Goal: Task Accomplishment & Management: Complete application form

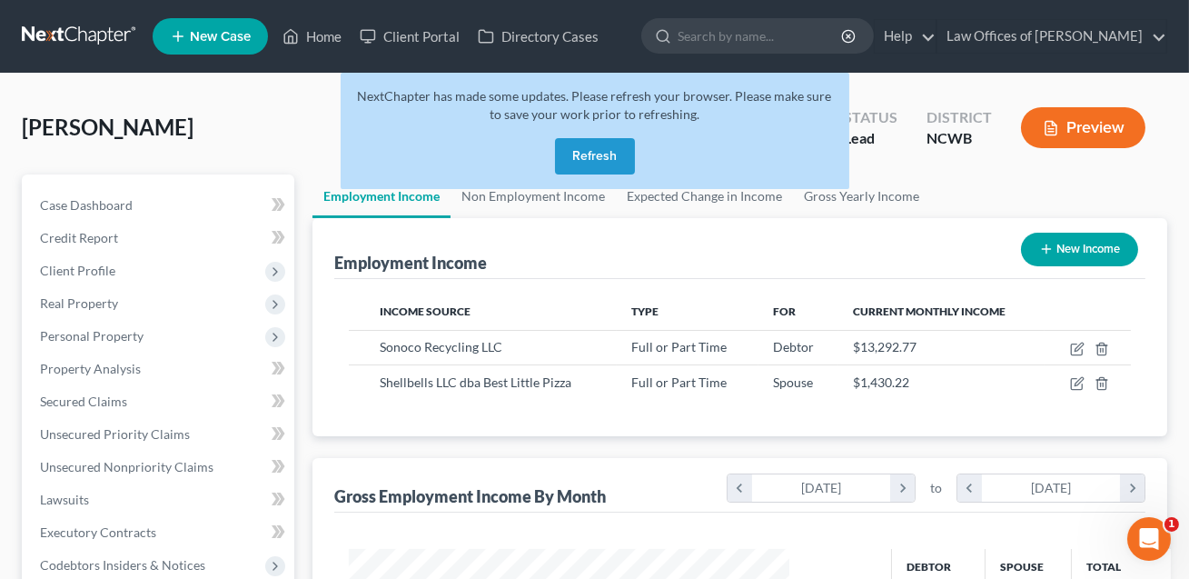
scroll to position [325, 477]
click at [591, 161] on button "Refresh" at bounding box center [595, 156] width 80 height 36
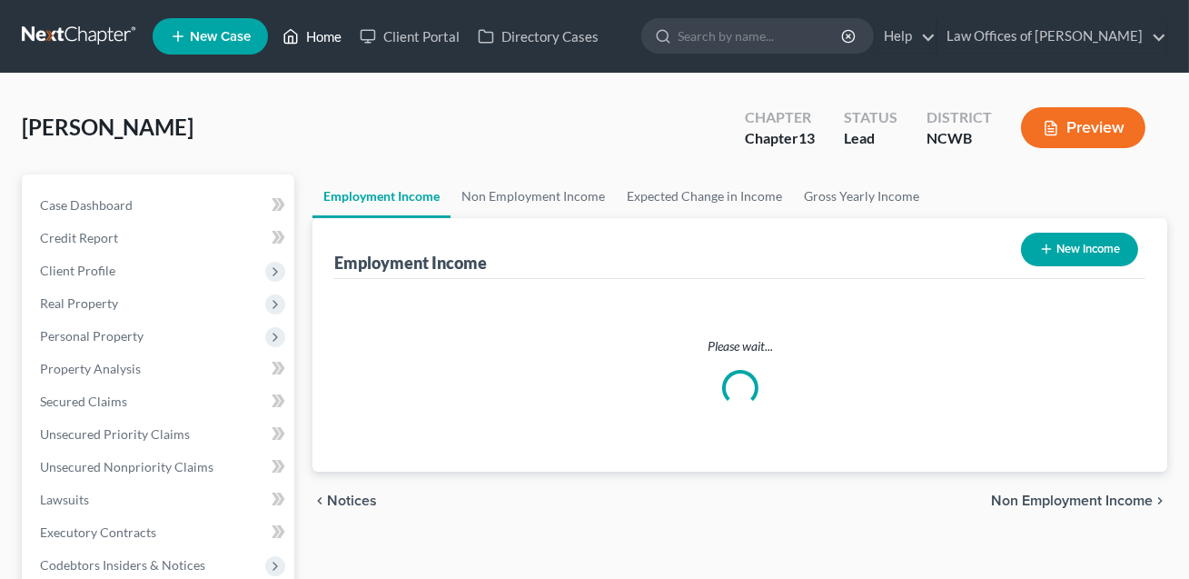
click at [325, 39] on link "Home" at bounding box center [312, 36] width 77 height 33
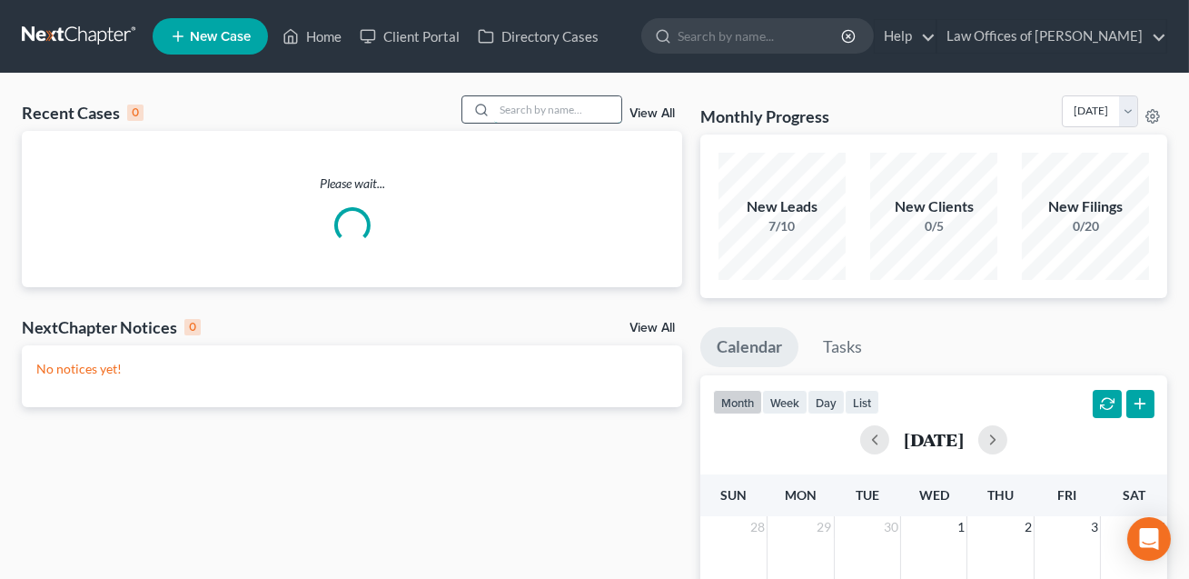
click at [522, 108] on input "search" at bounding box center [557, 109] width 127 height 26
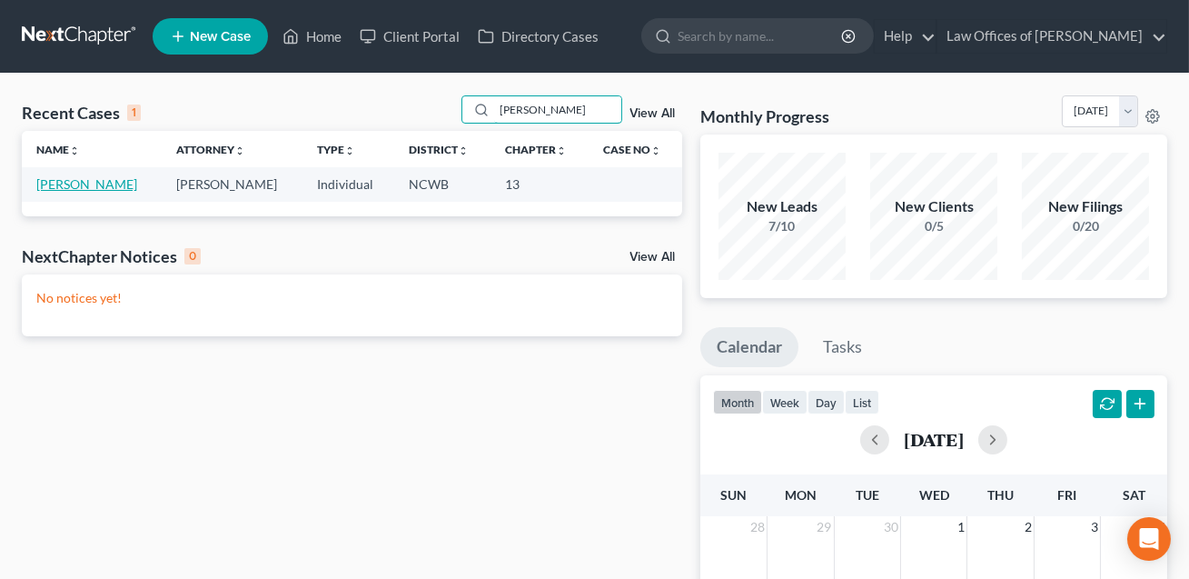
type input "ahrens"
click at [104, 188] on link "Ahrens, Joseph" at bounding box center [86, 183] width 101 height 15
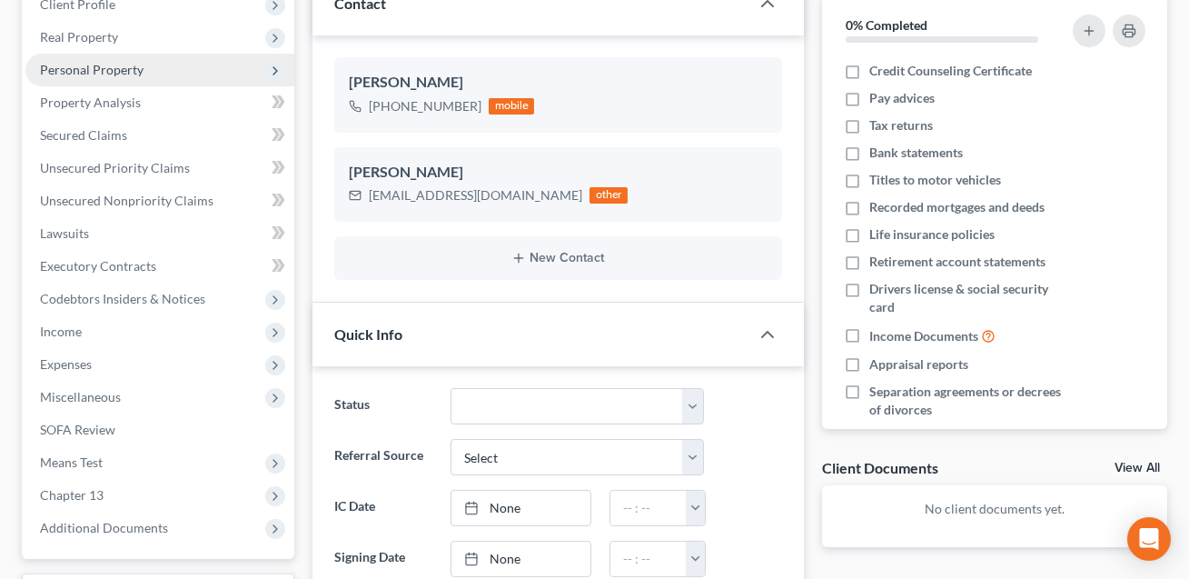
scroll to position [391, 0]
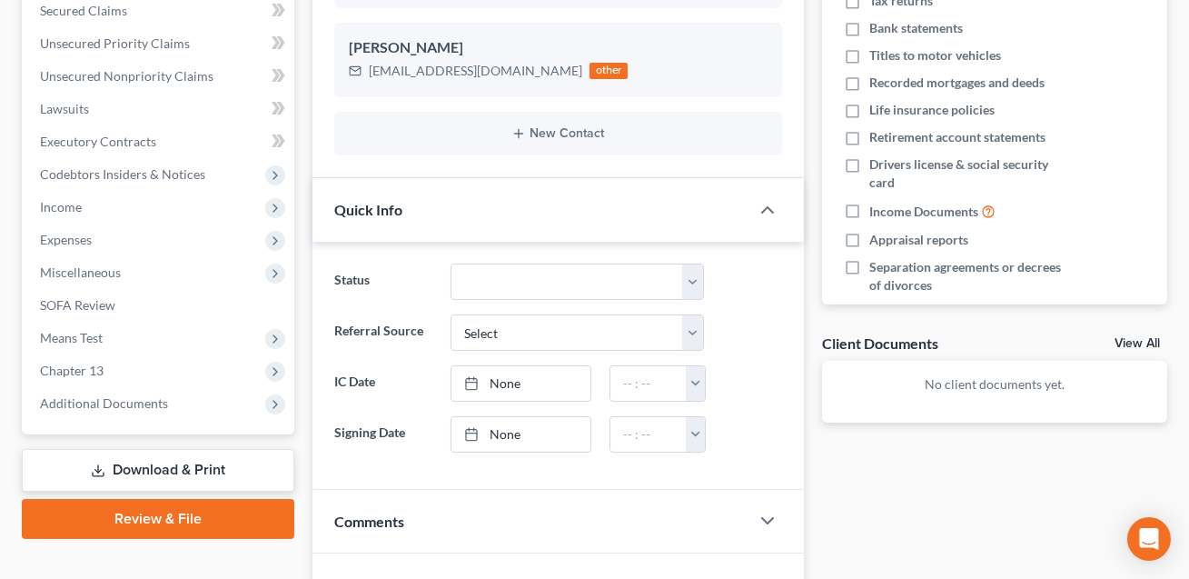
click at [126, 465] on link "Download & Print" at bounding box center [158, 470] width 273 height 43
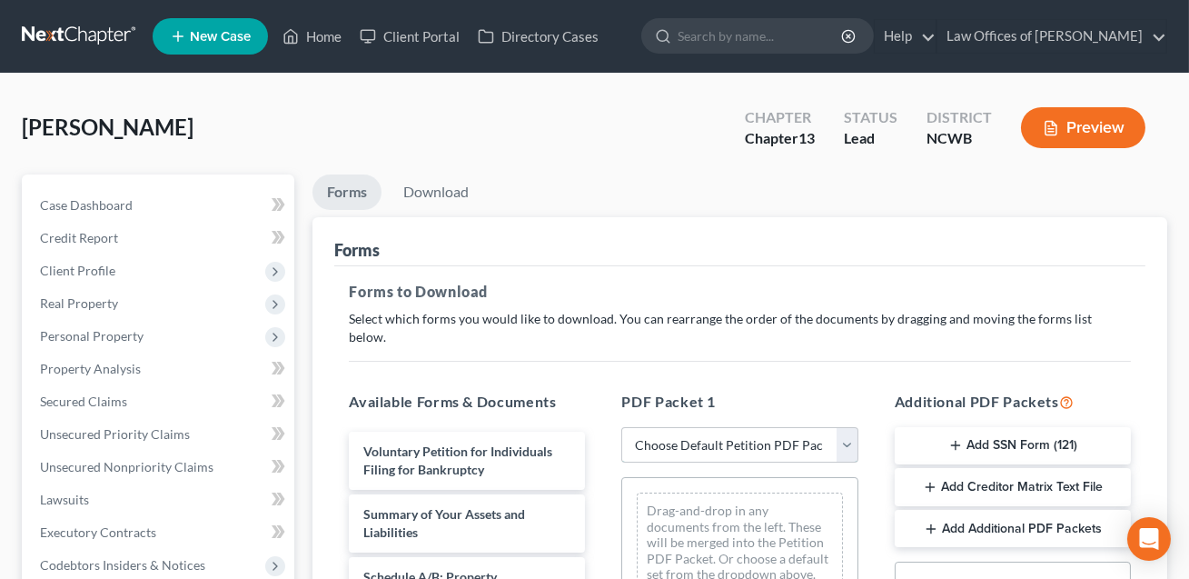
click at [692, 430] on select "Choose Default Petition PDF Packet Complete Bankruptcy Petition (all forms and …" at bounding box center [740, 445] width 236 height 36
select select "0"
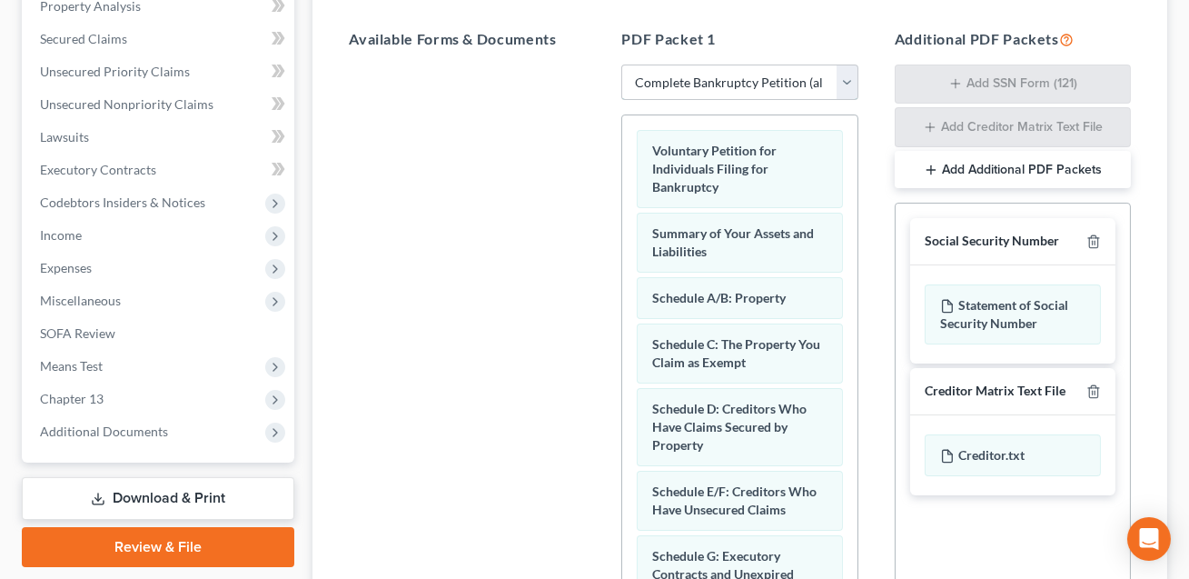
scroll to position [60, 0]
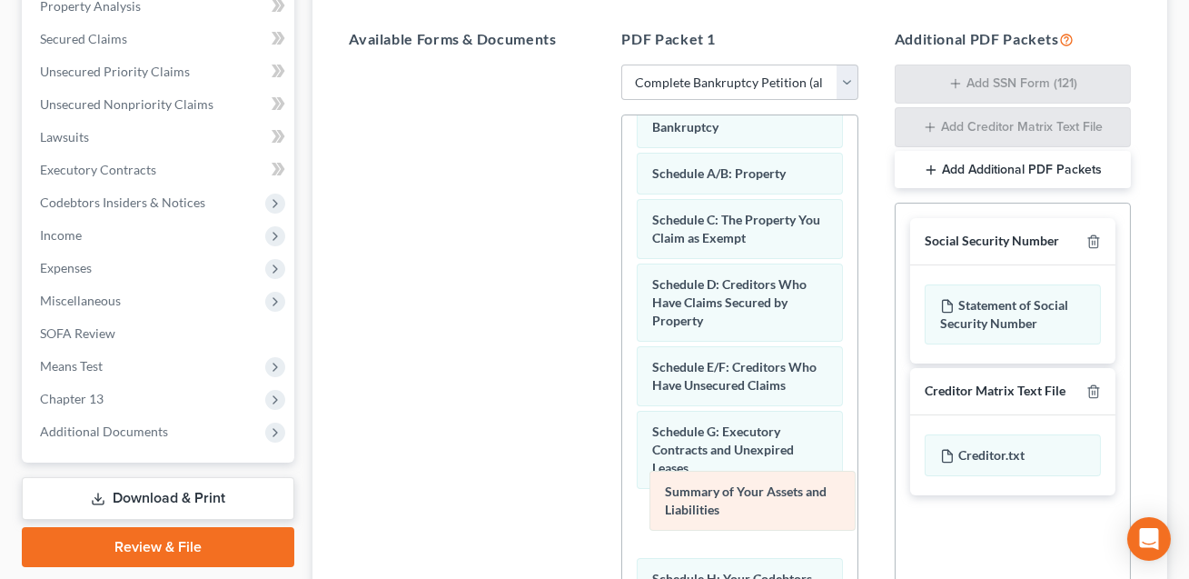
drag, startPoint x: 677, startPoint y: 164, endPoint x: 690, endPoint y: 502, distance: 338.3
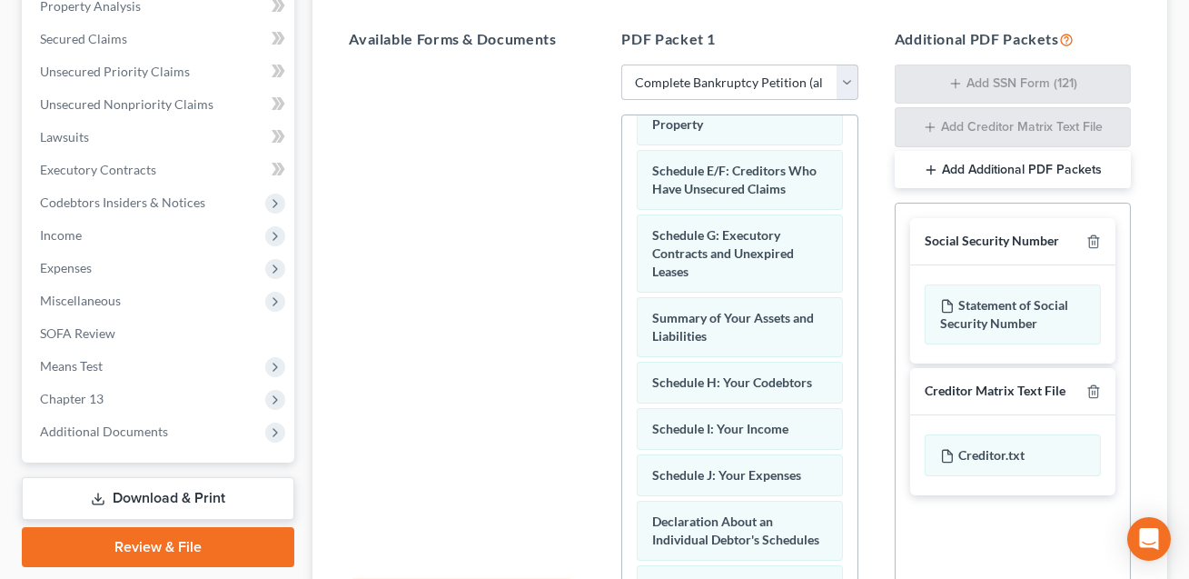
scroll to position [275, 0]
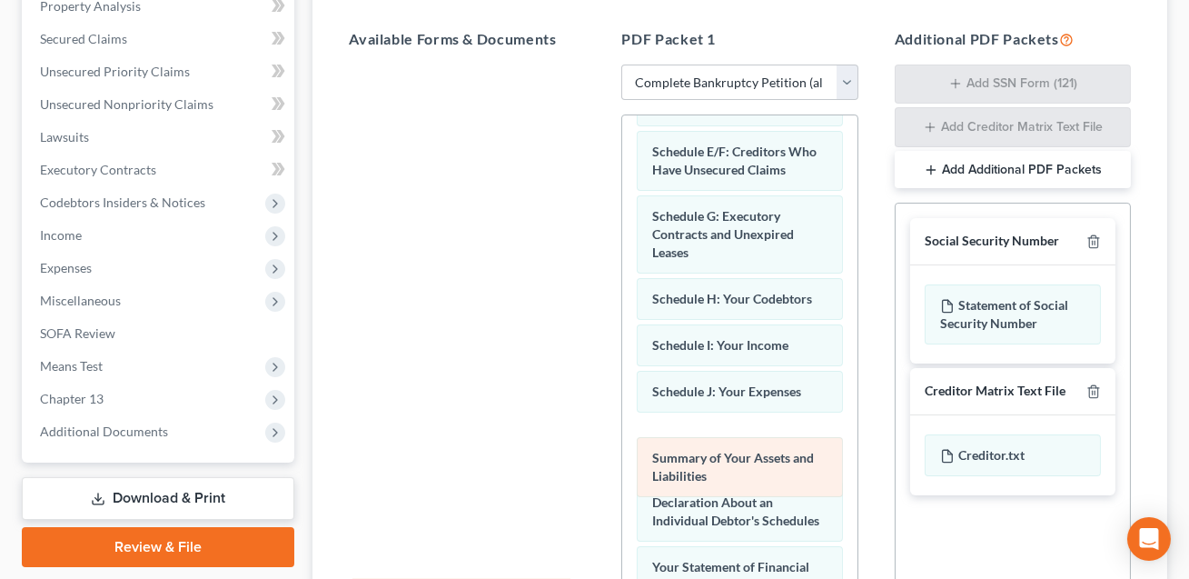
drag, startPoint x: 682, startPoint y: 287, endPoint x: 686, endPoint y: 431, distance: 143.6
click at [686, 431] on div "Summary of Your Assets and Liabilities Voluntary Petition for Individuals Filin…" at bounding box center [739, 475] width 234 height 1271
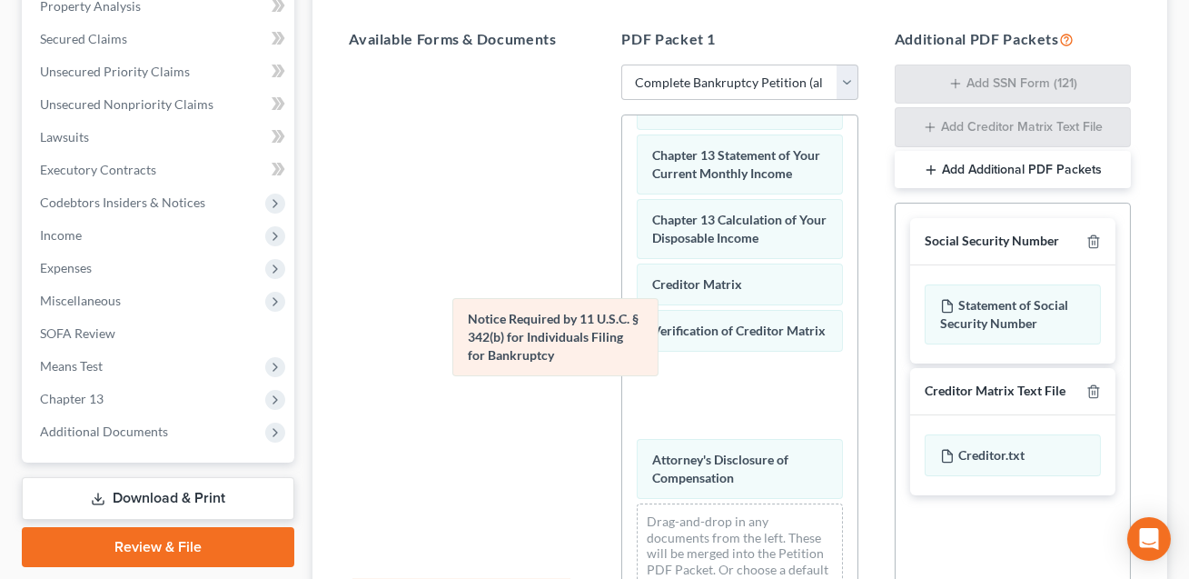
scroll to position [687, 0]
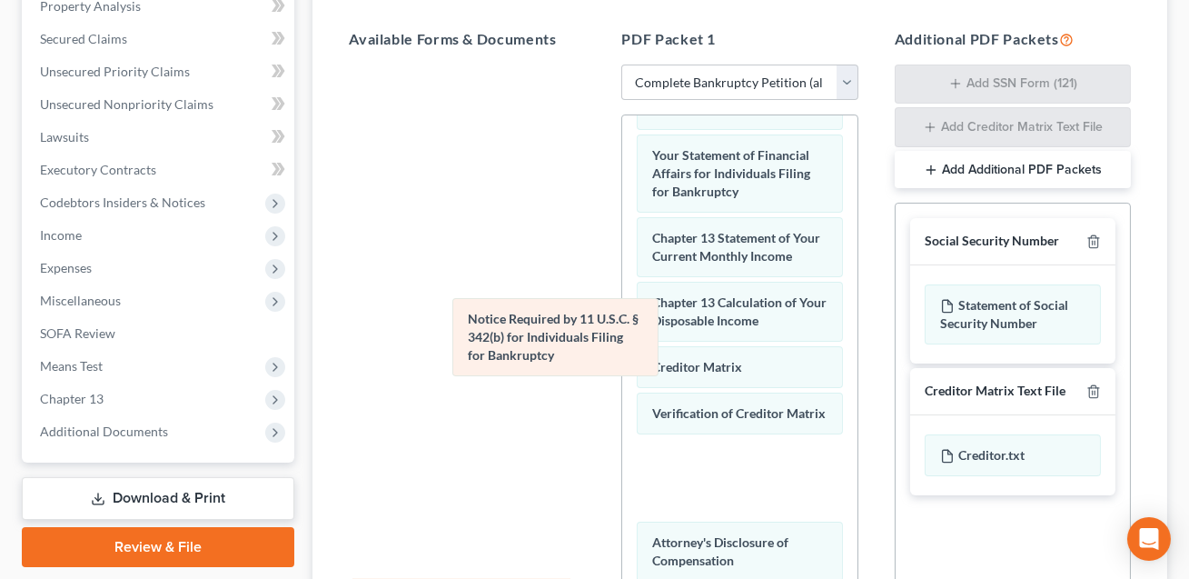
drag, startPoint x: 701, startPoint y: 370, endPoint x: 381, endPoint y: 284, distance: 331.1
click at [622, 284] on div "Notice Required by 11 U.S.C. § 342(b) for Individuals Filing for Bankruptcy Vol…" at bounding box center [739, 63] width 234 height 1271
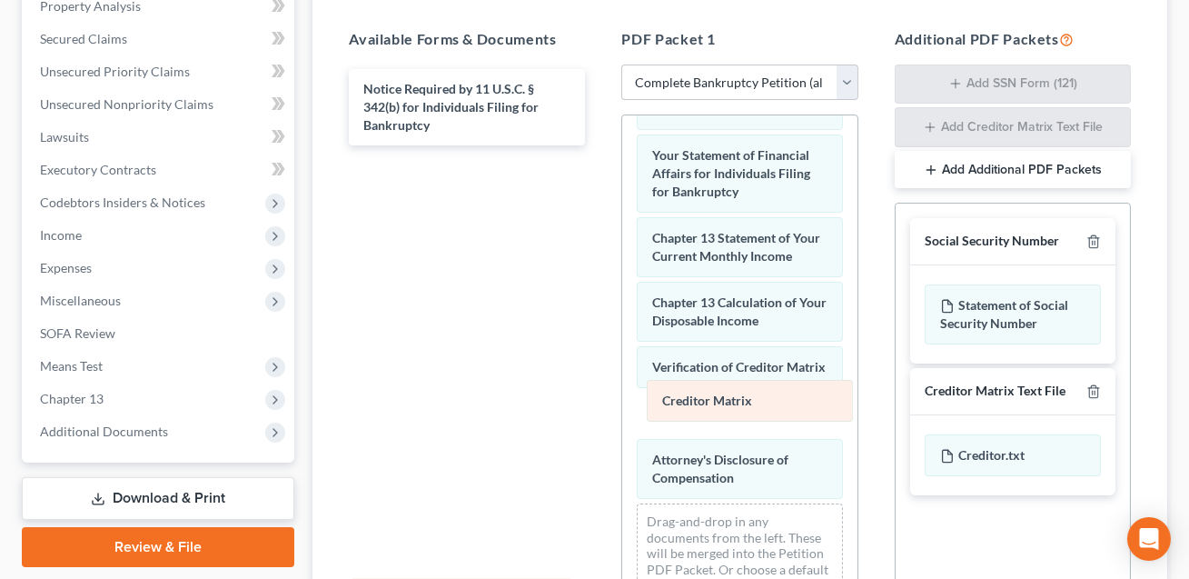
drag, startPoint x: 662, startPoint y: 343, endPoint x: 672, endPoint y: 399, distance: 56.3
click at [672, 399] on div "Creditor Matrix Voluntary Petition for Individuals Filing for Bankruptcy Schedu…" at bounding box center [739, 22] width 234 height 1189
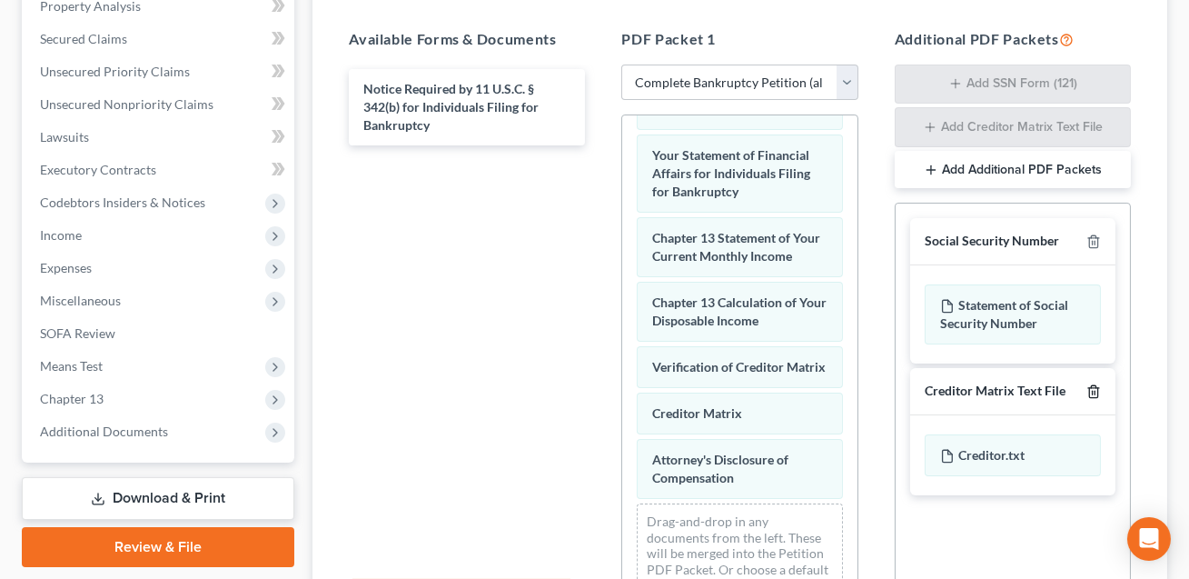
click at [1095, 391] on line "button" at bounding box center [1095, 393] width 0 height 4
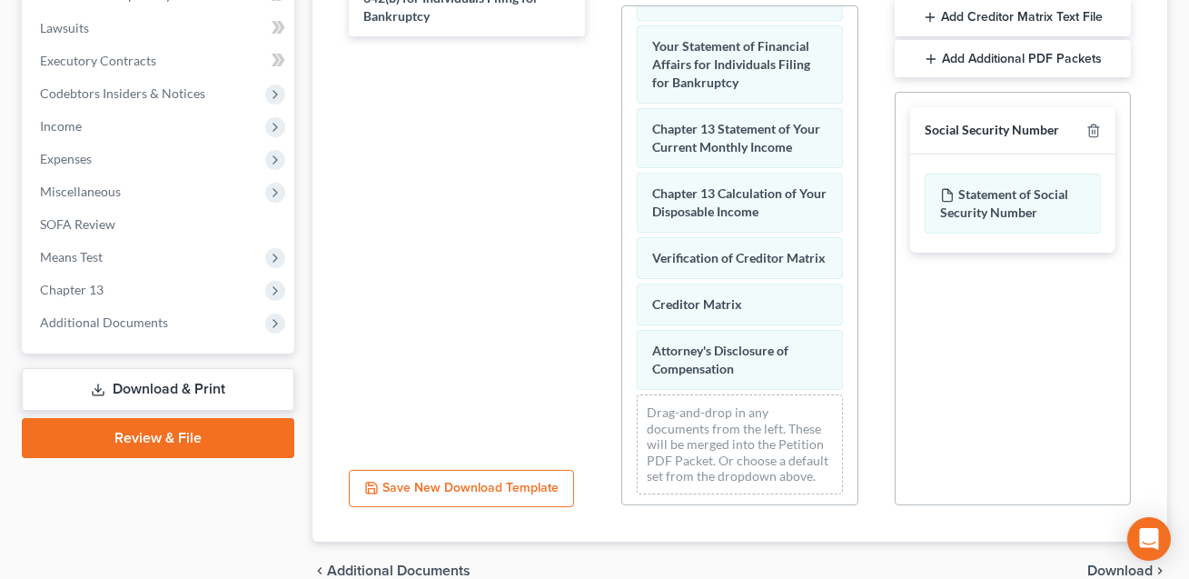
scroll to position [542, 0]
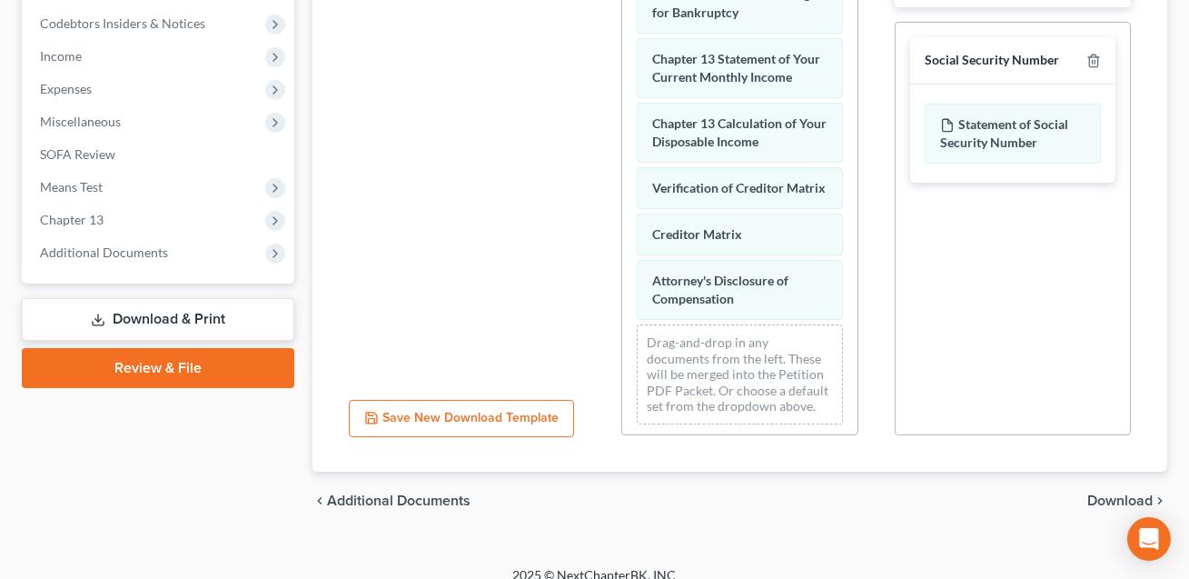
click at [1102, 493] on span "Download" at bounding box center [1120, 500] width 65 height 15
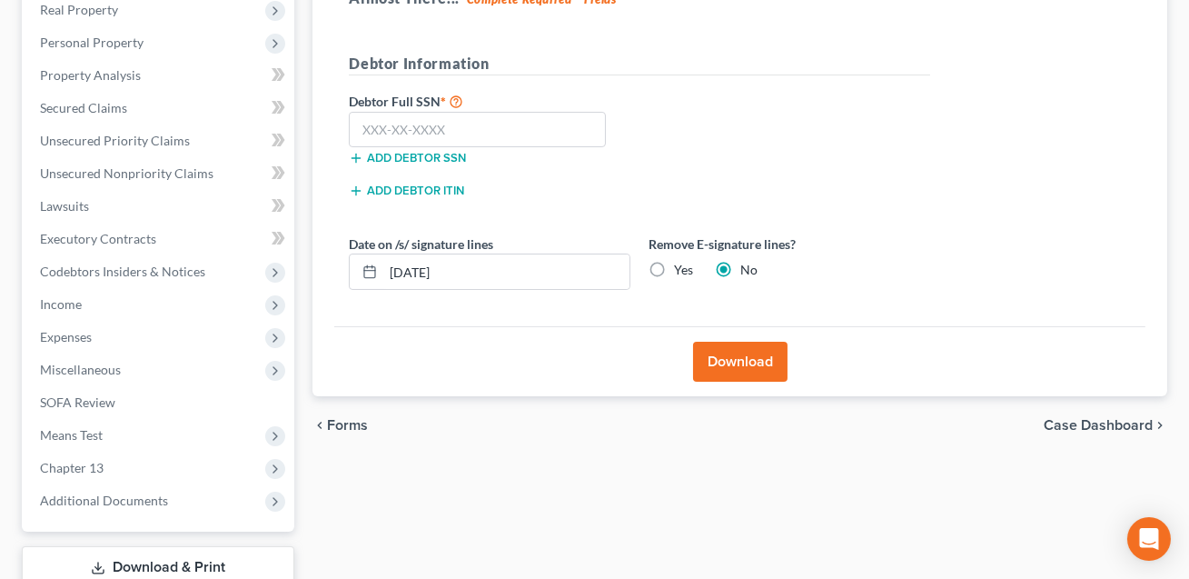
scroll to position [291, 0]
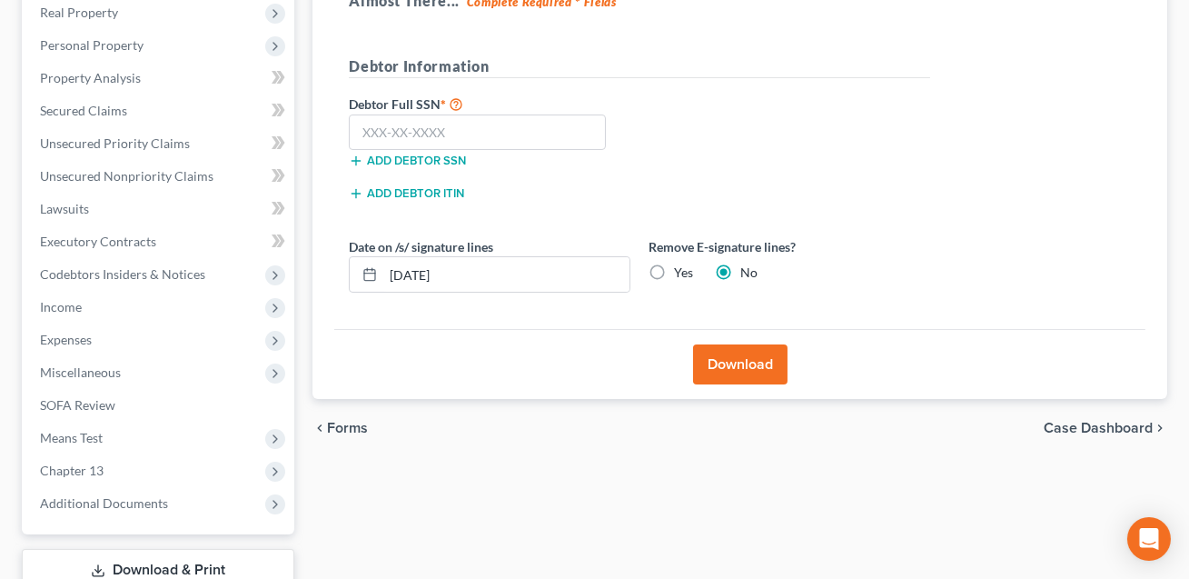
click at [674, 271] on label "Yes" at bounding box center [683, 273] width 19 height 18
click at [682, 271] on input "Yes" at bounding box center [688, 270] width 12 height 12
radio input "true"
radio input "false"
drag, startPoint x: 470, startPoint y: 275, endPoint x: 389, endPoint y: 274, distance: 80.9
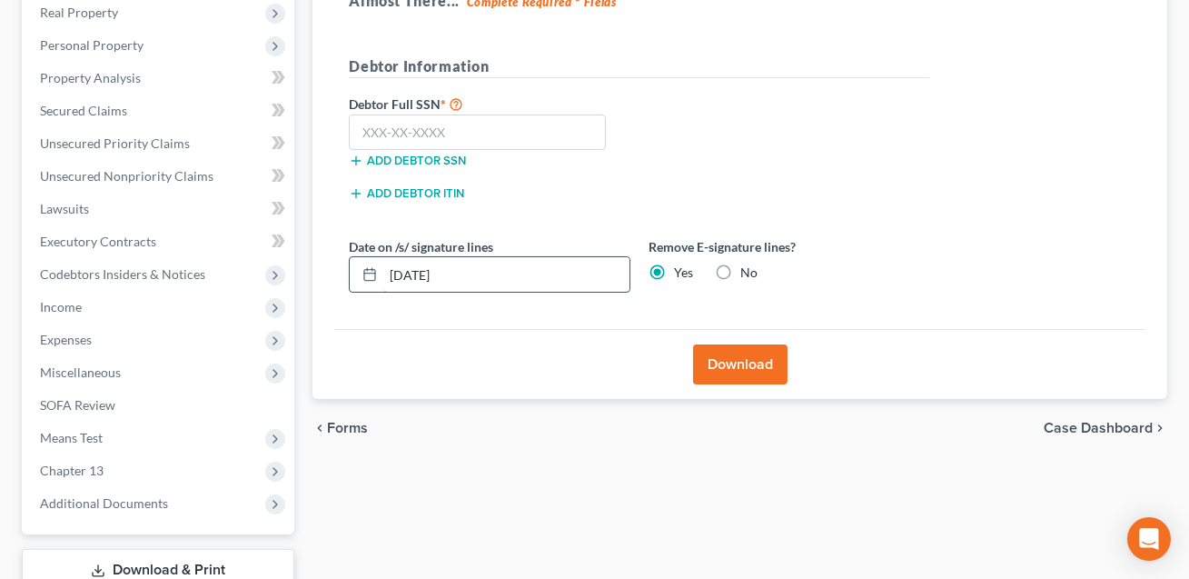
click at [389, 274] on input "10/14/2025" at bounding box center [506, 274] width 246 height 35
click at [388, 132] on input "text" at bounding box center [477, 132] width 257 height 36
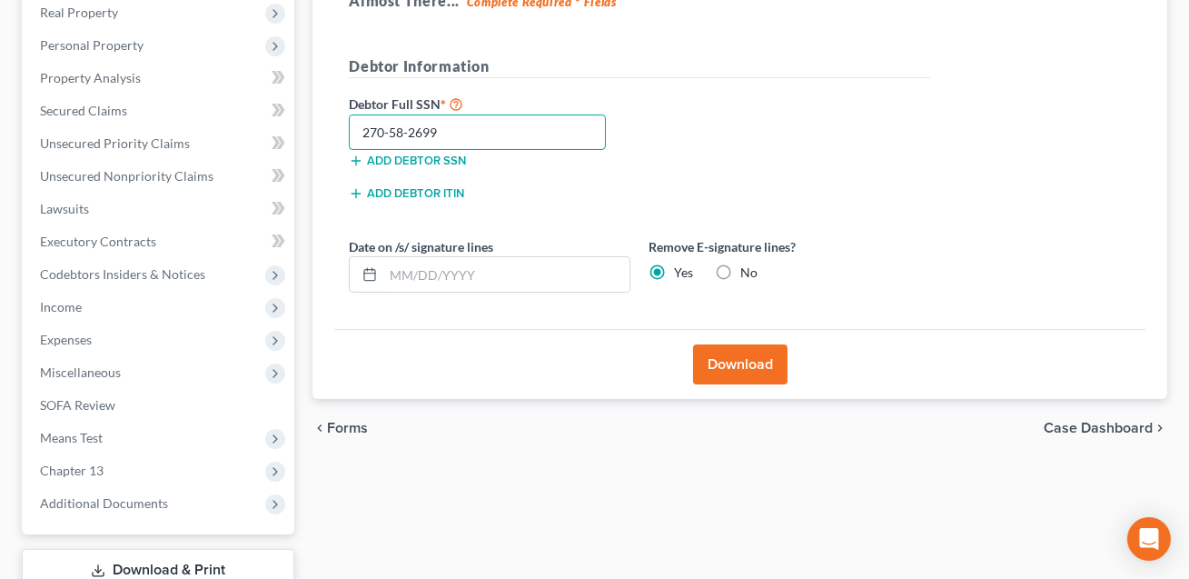
type input "270-58-2699"
click at [757, 364] on button "Download" at bounding box center [740, 364] width 95 height 40
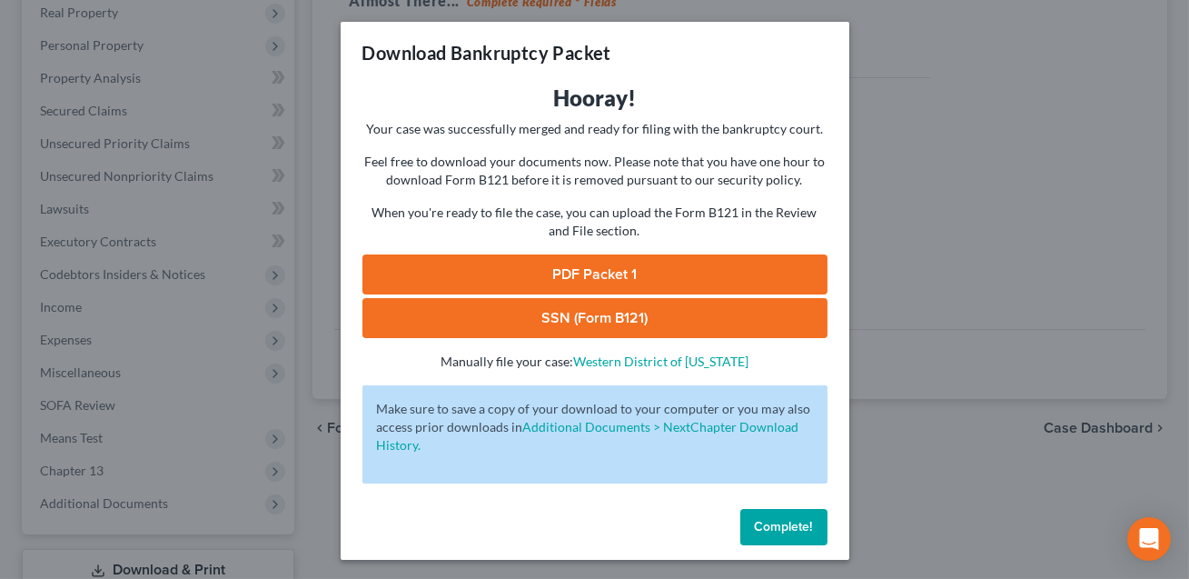
click at [670, 320] on link "SSN (Form B121)" at bounding box center [595, 318] width 465 height 40
click at [552, 271] on link "PDF Packet 1" at bounding box center [595, 274] width 465 height 40
click at [788, 530] on span "Complete!" at bounding box center [784, 526] width 58 height 15
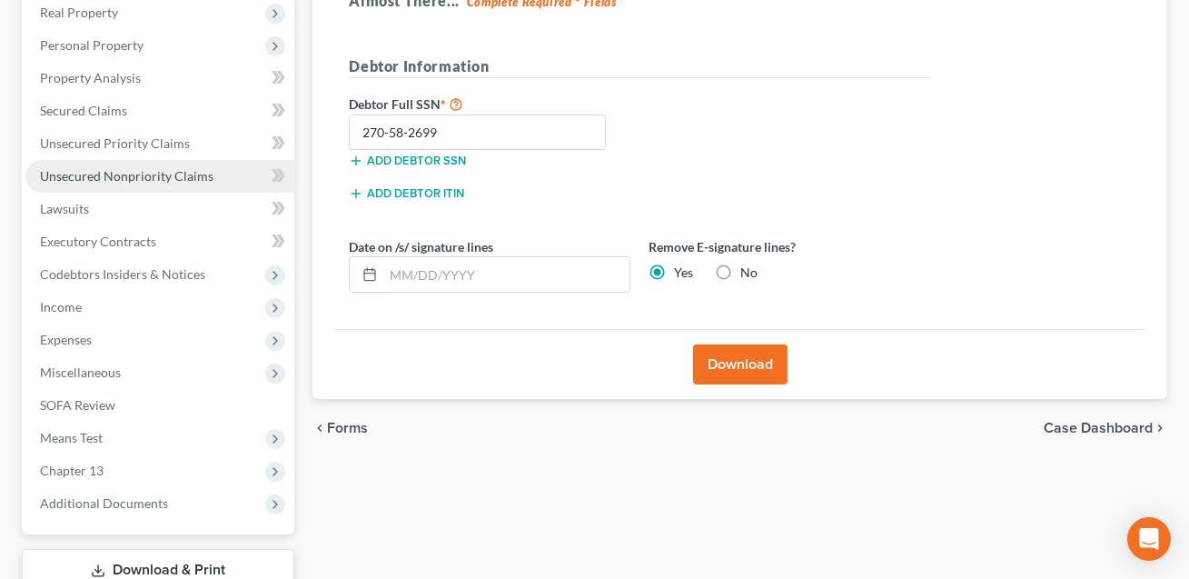
click at [178, 169] on span "Unsecured Nonpriority Claims" at bounding box center [127, 175] width 174 height 15
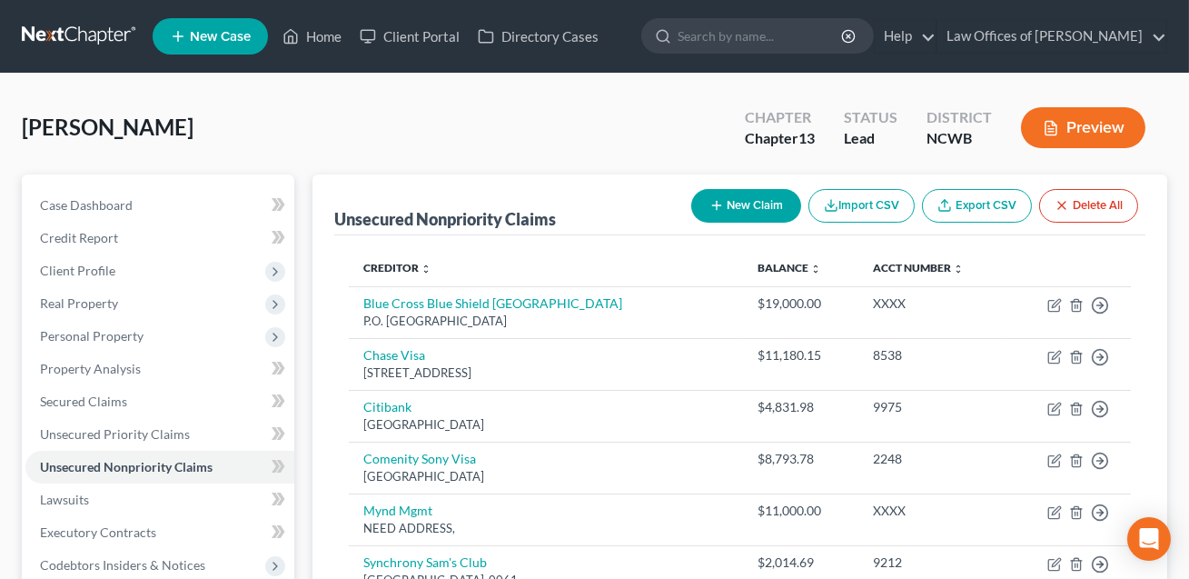
click at [745, 208] on button "New Claim" at bounding box center [747, 206] width 110 height 34
select select "0"
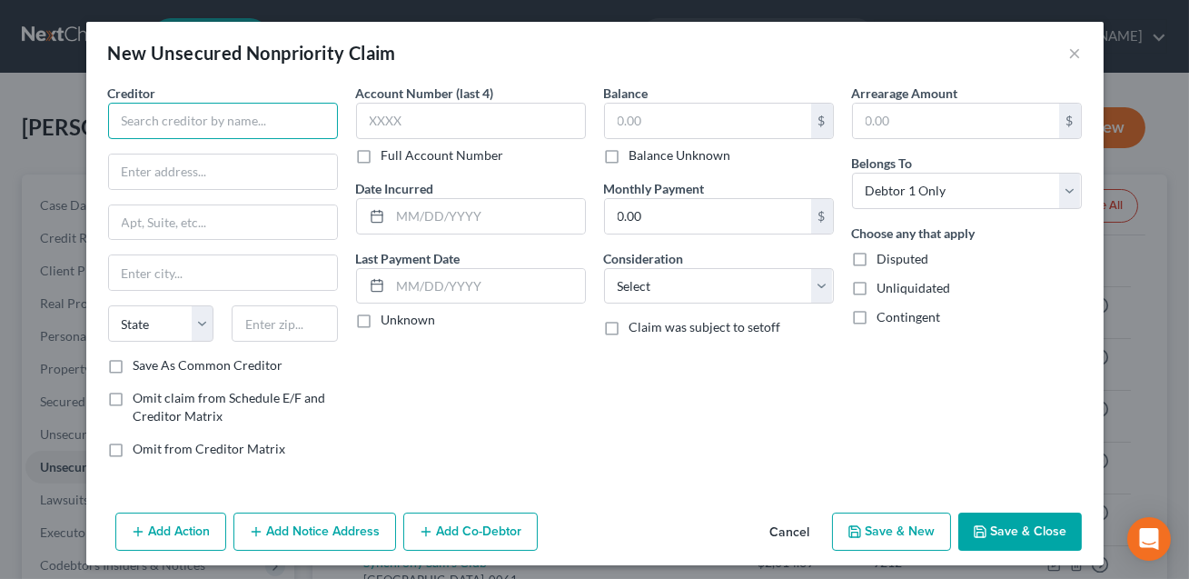
click at [233, 127] on input "text" at bounding box center [223, 121] width 230 height 36
click at [201, 123] on input "Jacqueline Ahens" at bounding box center [223, 121] width 230 height 36
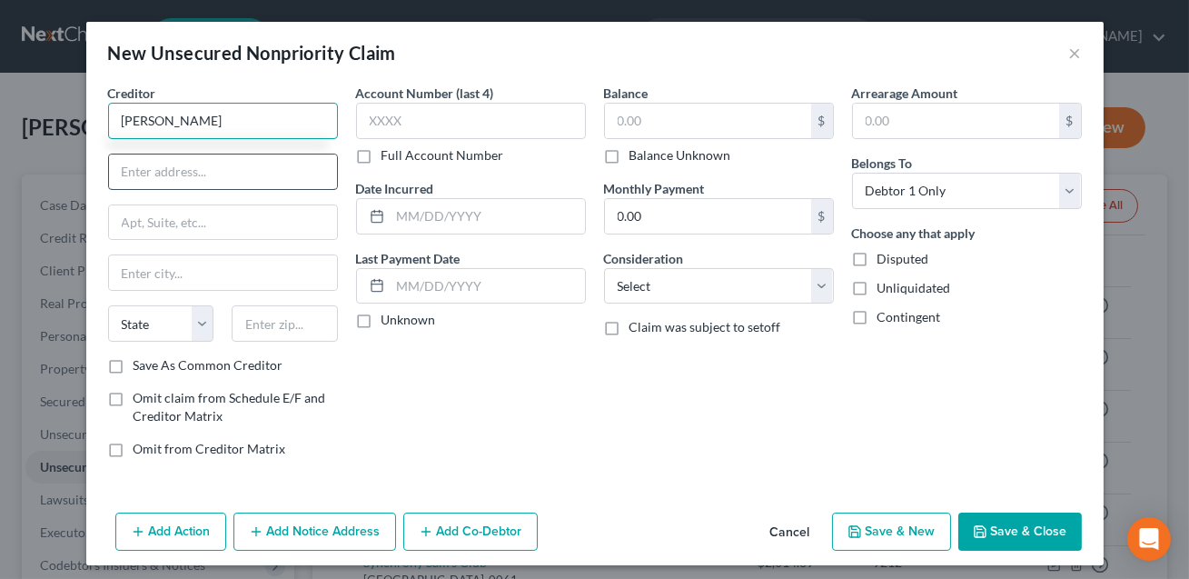
type input "Jacqueline Ahrens"
click at [160, 167] on input "text" at bounding box center [223, 171] width 228 height 35
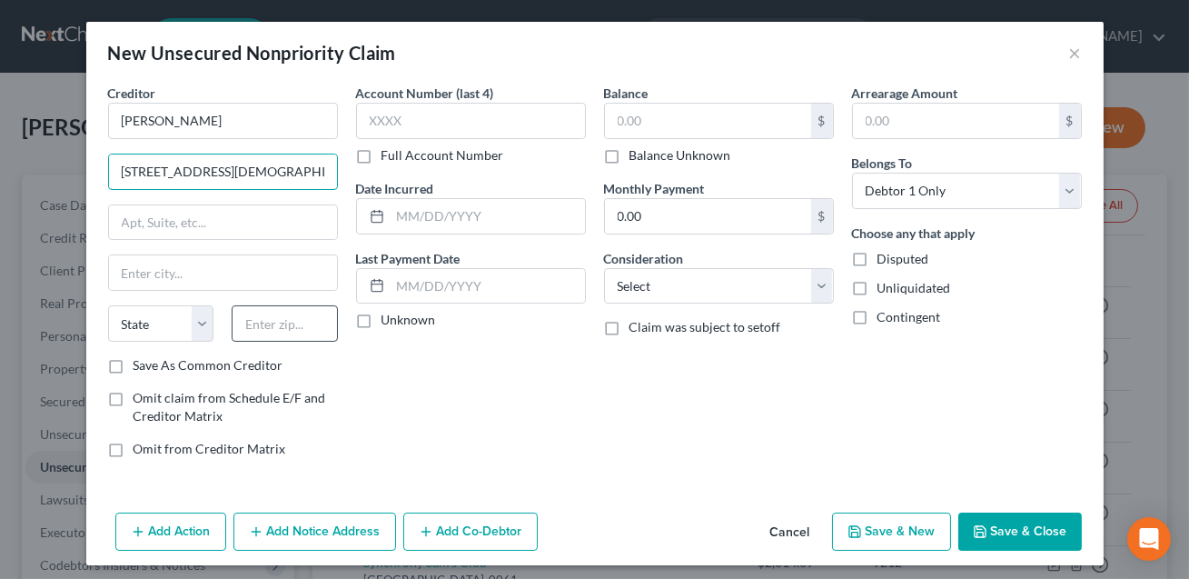
type input "944 Trinity Church Rd."
click at [236, 319] on input "text" at bounding box center [285, 323] width 106 height 36
type input "27549"
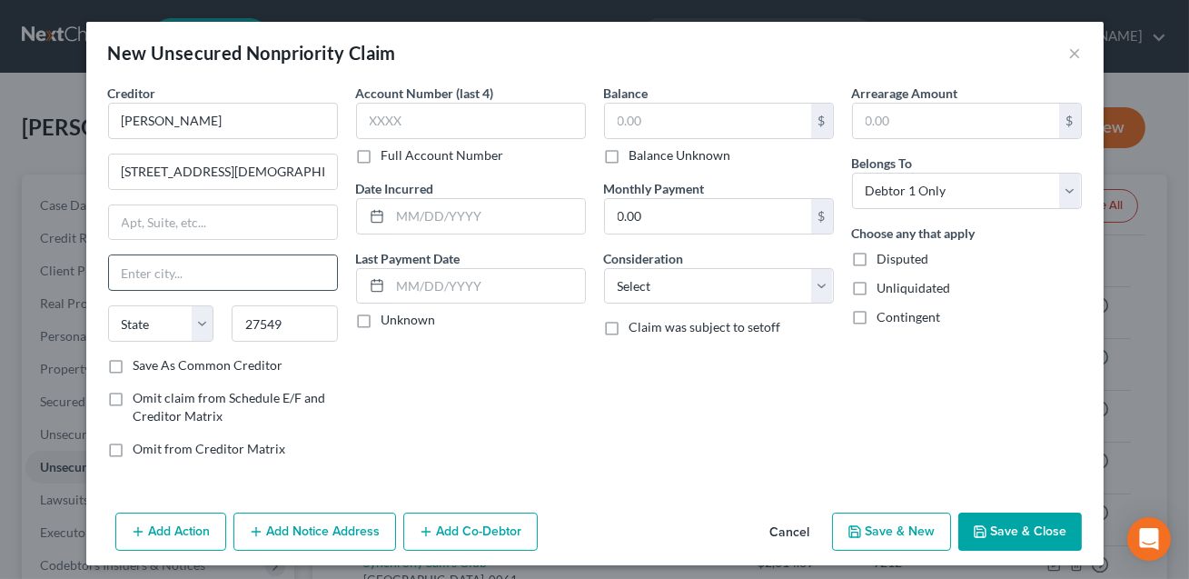
type input "Louisburg"
select select "28"
click at [271, 280] on input "Louisburg" at bounding box center [223, 272] width 228 height 35
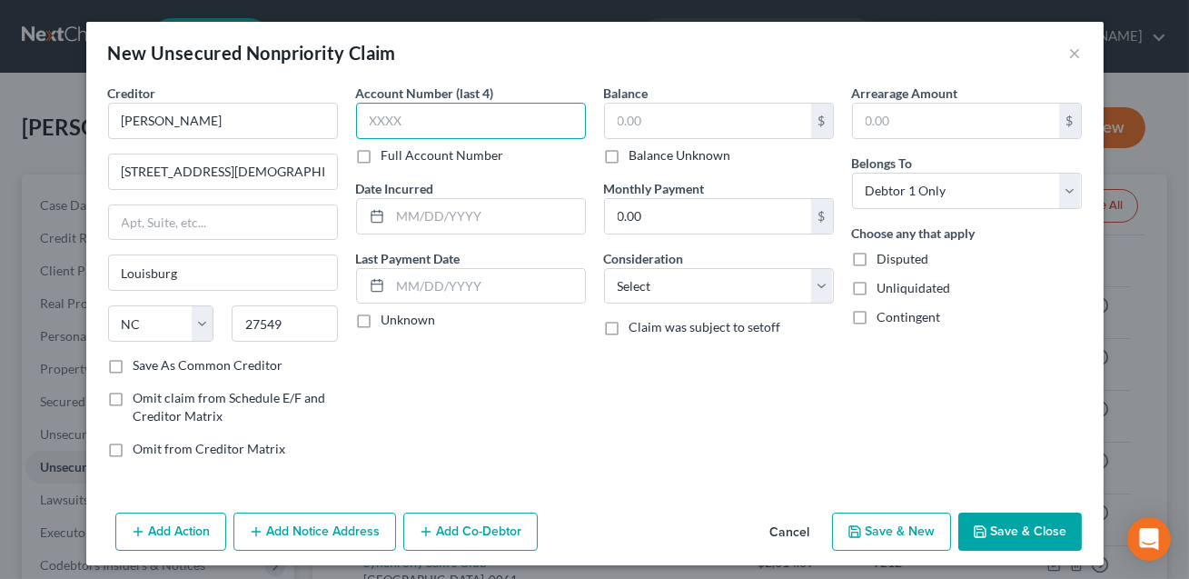
click at [422, 130] on input "text" at bounding box center [471, 121] width 230 height 36
type input "C"
type input "XXXX"
click at [633, 132] on input "text" at bounding box center [708, 121] width 206 height 35
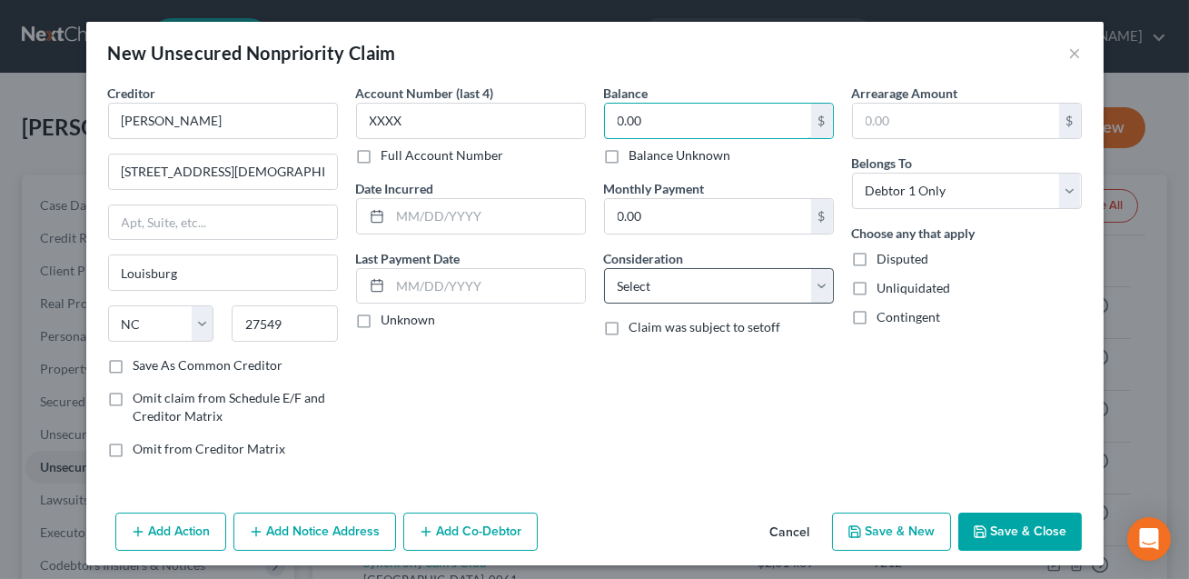
type input "0.00"
click at [652, 284] on select "Select Cable / Satellite Services Collection Agency Credit Card Debt Debt Couns…" at bounding box center [719, 286] width 230 height 36
select select "14"
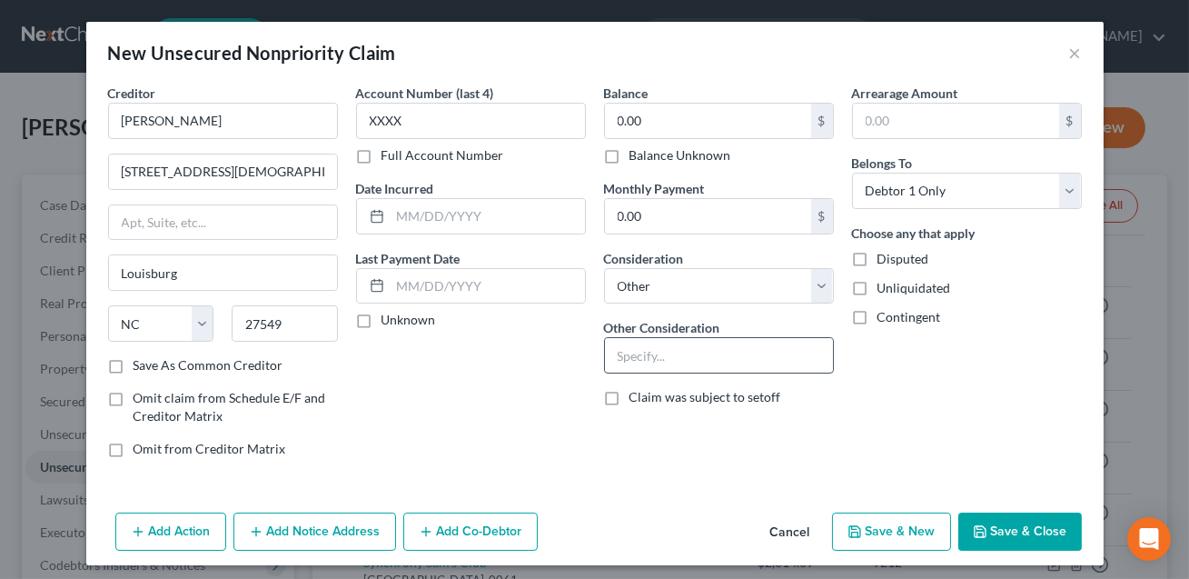
click at [631, 359] on input "text" at bounding box center [719, 355] width 228 height 35
type input "Contribution, indemnification, equitable distribution and any claim of any natu…"
click at [1020, 536] on button "Save & Close" at bounding box center [1021, 532] width 124 height 38
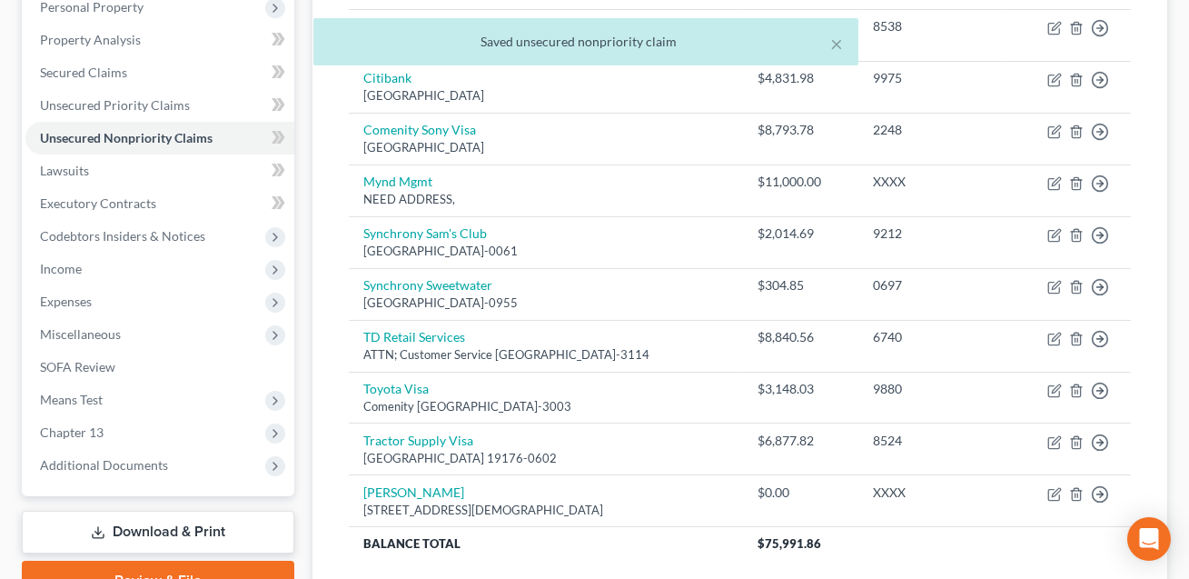
scroll to position [337, 0]
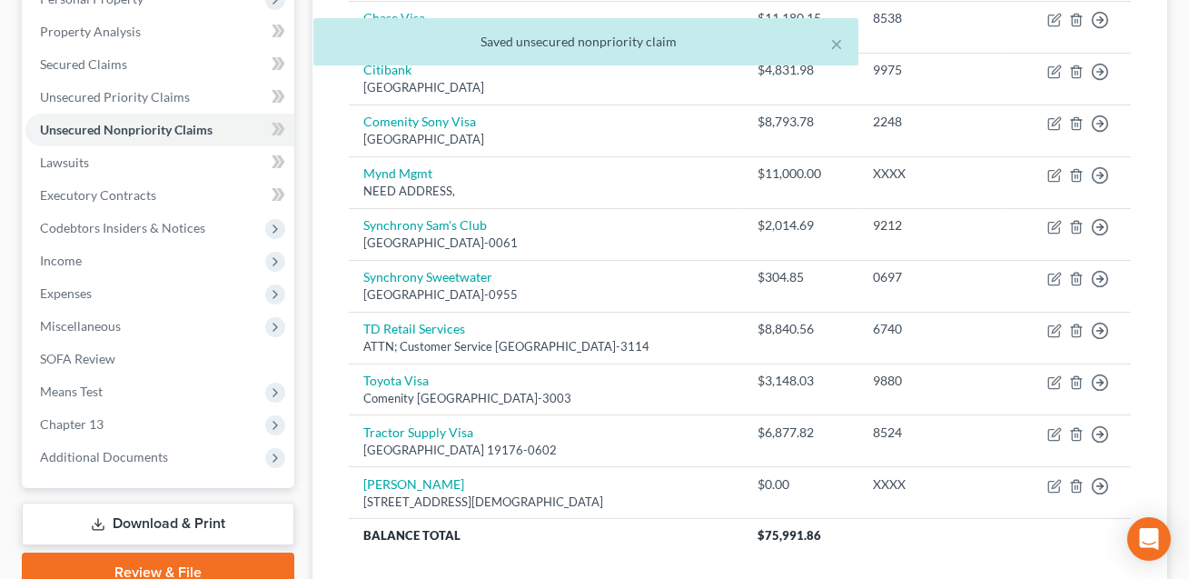
click at [146, 522] on link "Download & Print" at bounding box center [158, 524] width 273 height 43
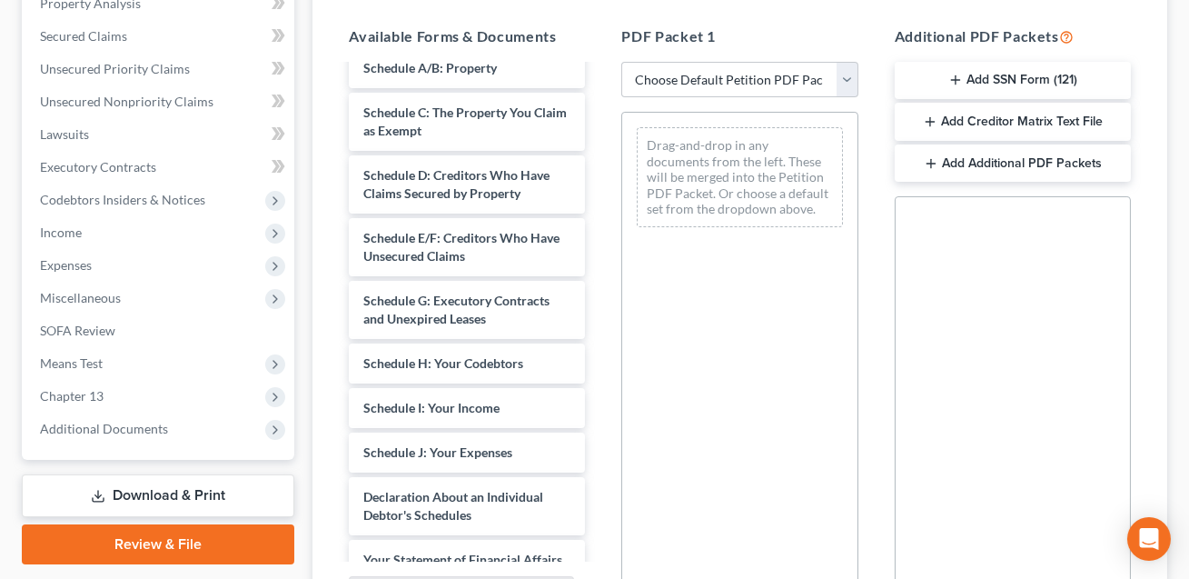
scroll to position [144, 0]
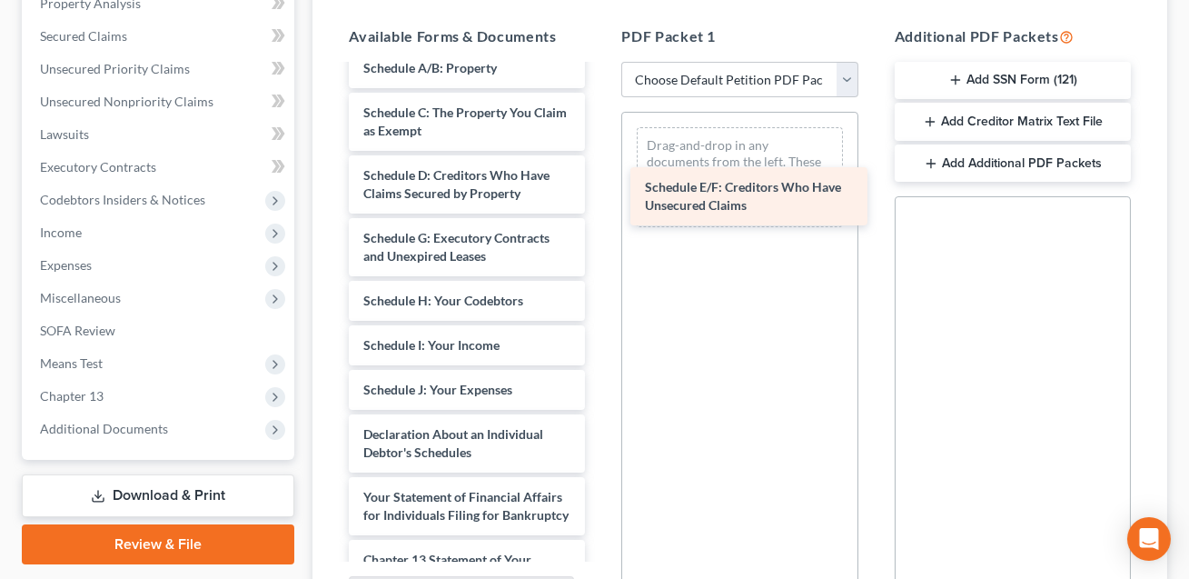
drag, startPoint x: 446, startPoint y: 231, endPoint x: 741, endPoint y: 196, distance: 297.3
click at [600, 196] on div "Schedule E/F: Creditors Who Have Unsecured Claims Voluntary Petition for Indivi…" at bounding box center [466, 408] width 265 height 970
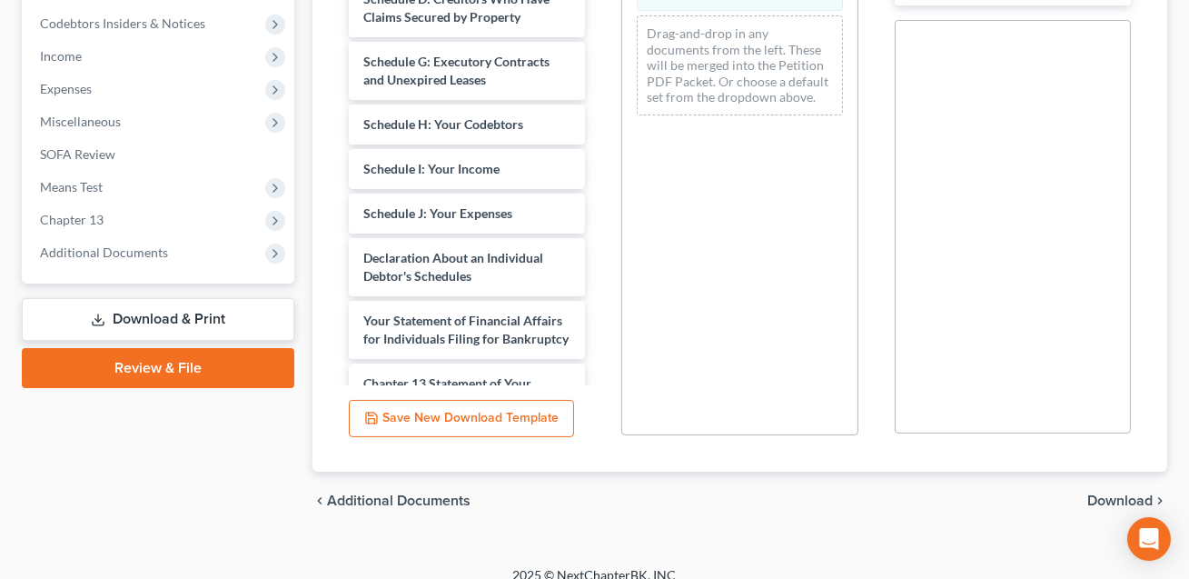
click at [1104, 493] on span "Download" at bounding box center [1120, 500] width 65 height 15
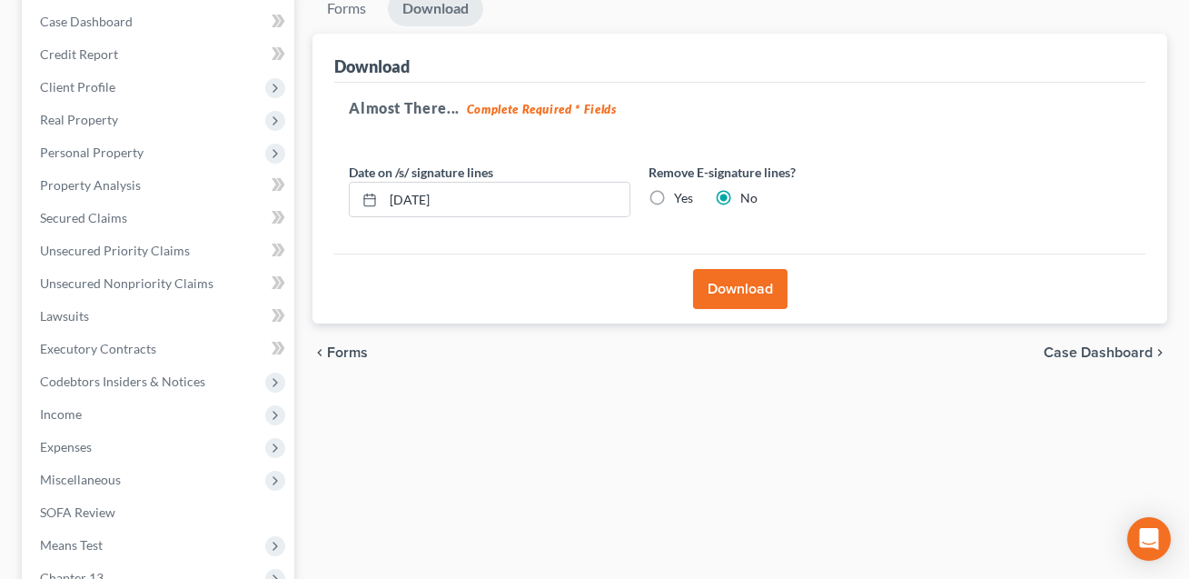
scroll to position [125, 0]
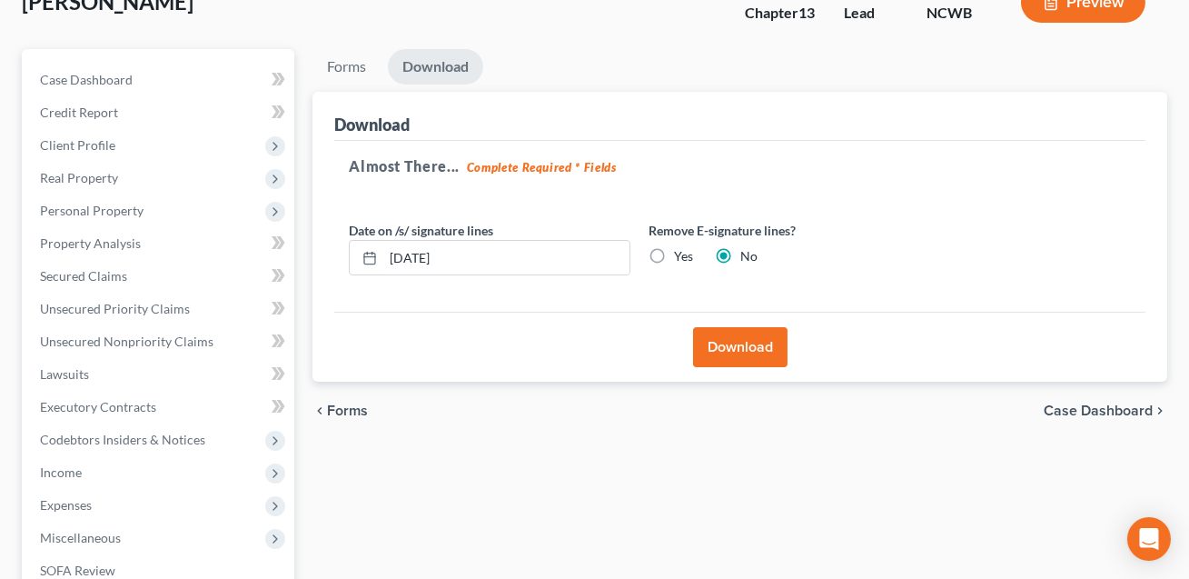
click at [767, 339] on button "Download" at bounding box center [740, 347] width 95 height 40
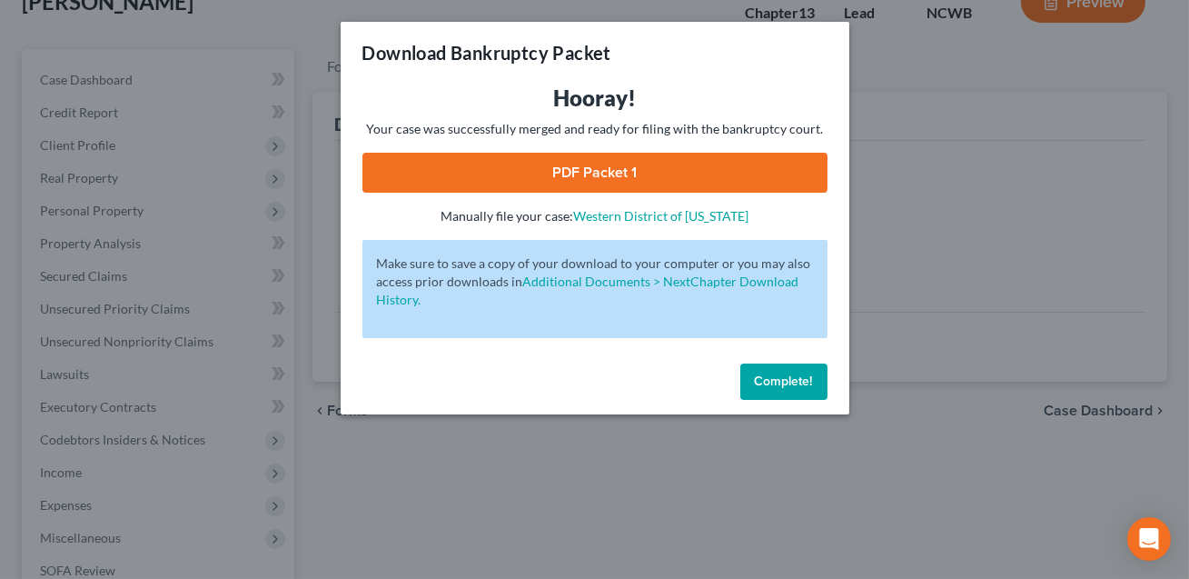
click at [654, 187] on link "PDF Packet 1" at bounding box center [595, 173] width 465 height 40
click at [791, 385] on span "Complete!" at bounding box center [784, 380] width 58 height 15
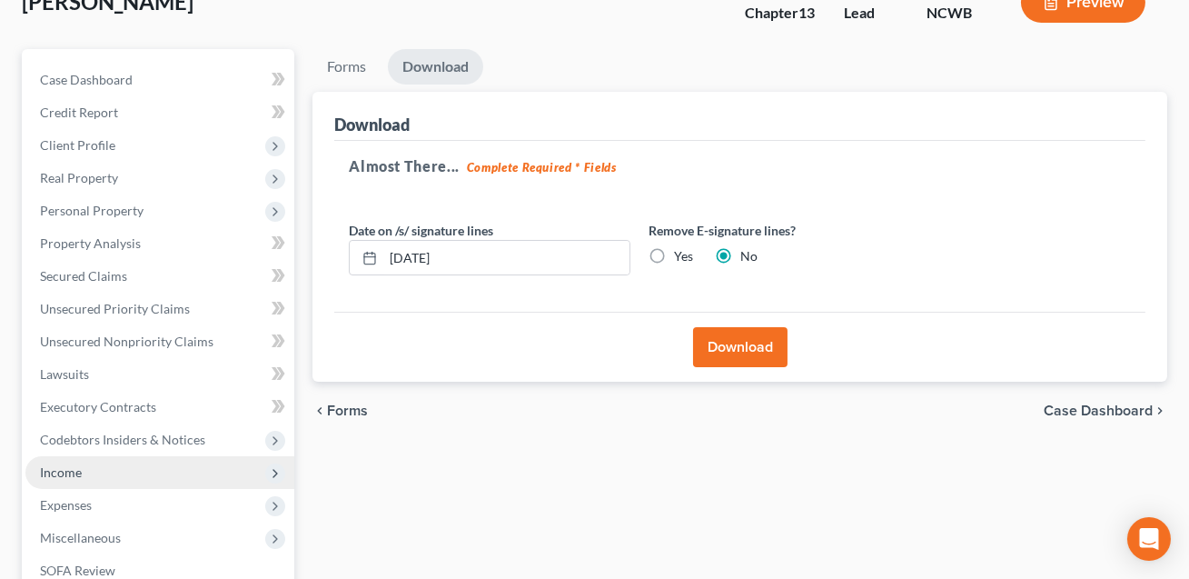
click at [74, 474] on span "Income" at bounding box center [61, 471] width 42 height 15
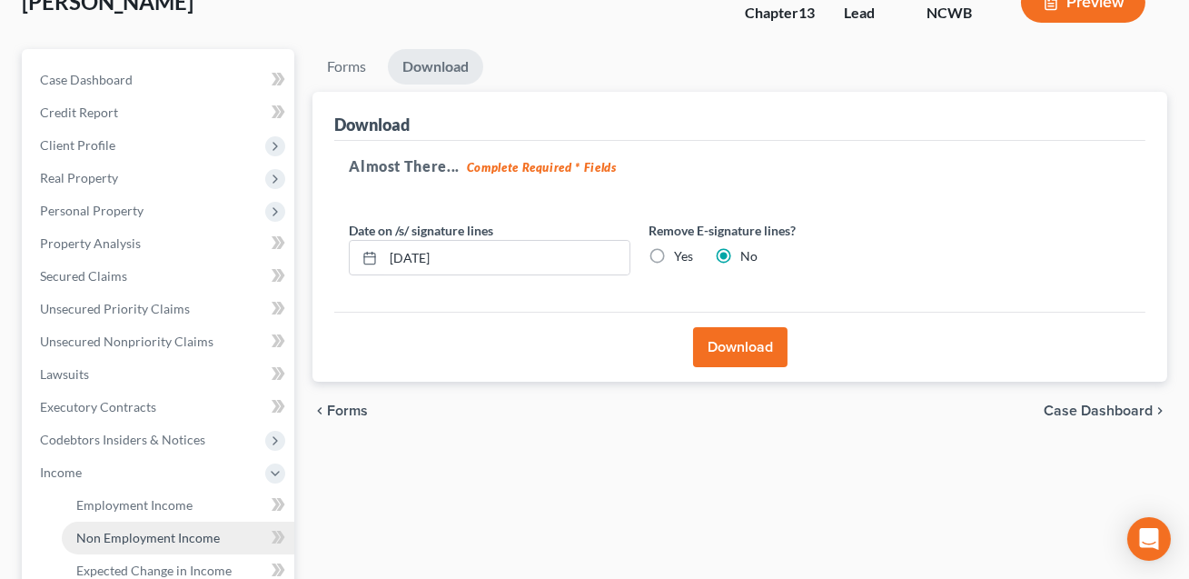
click at [105, 532] on span "Non Employment Income" at bounding box center [148, 537] width 144 height 15
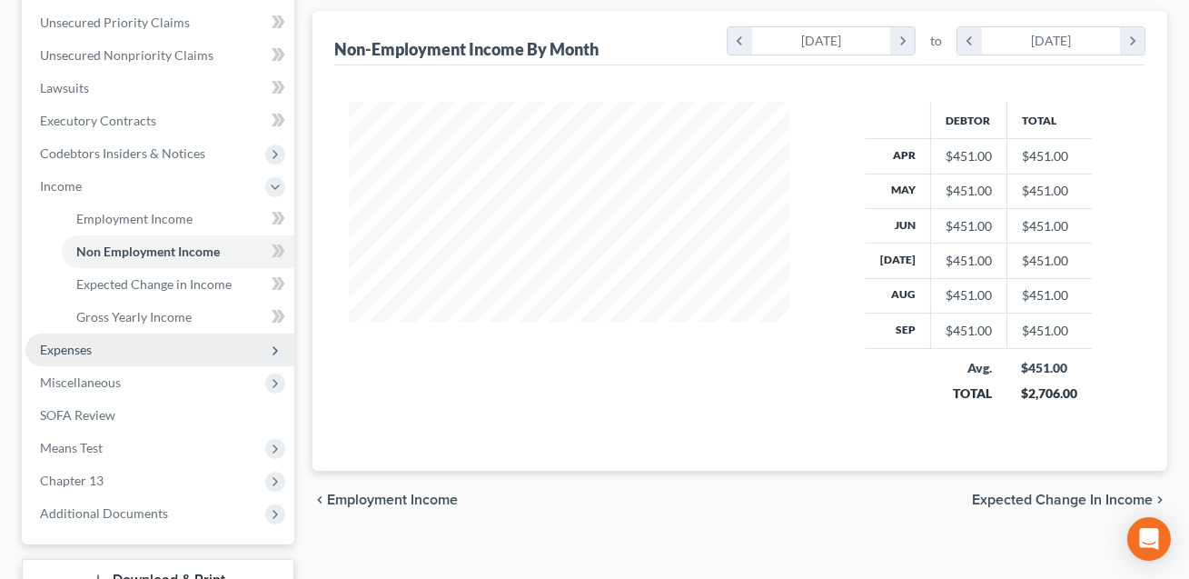
scroll to position [420, 0]
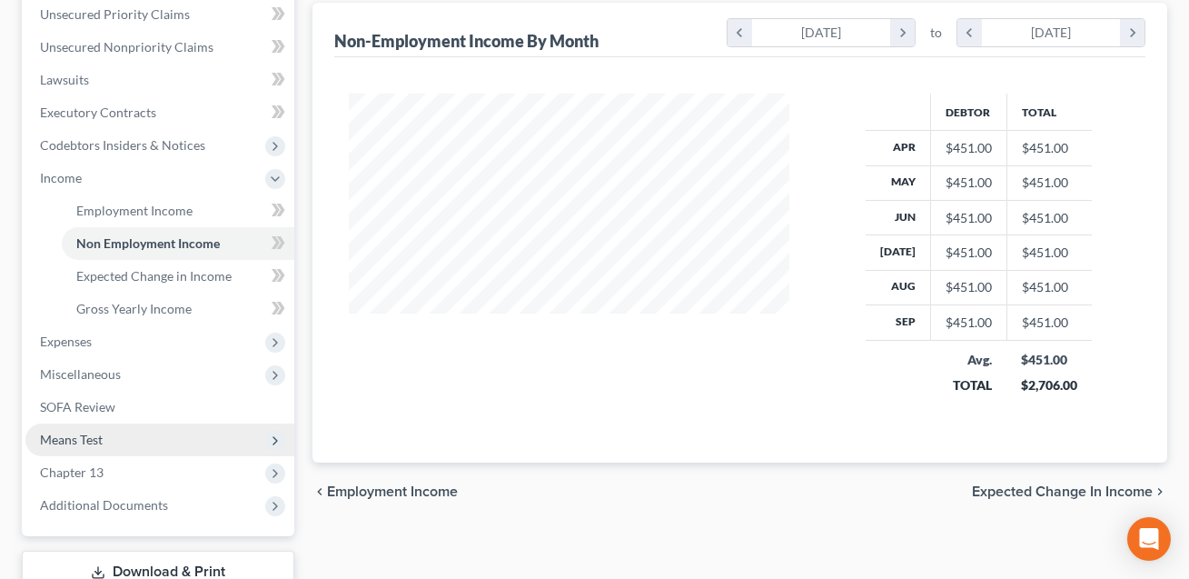
click at [121, 423] on span "Means Test" at bounding box center [159, 439] width 269 height 33
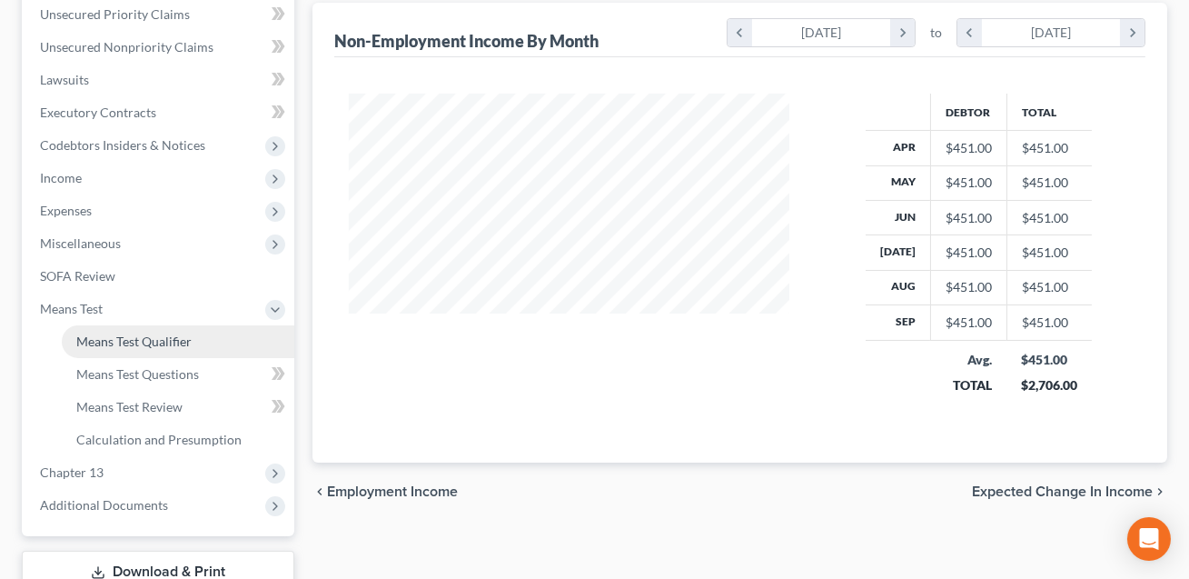
click at [129, 347] on link "Means Test Qualifier" at bounding box center [178, 341] width 233 height 33
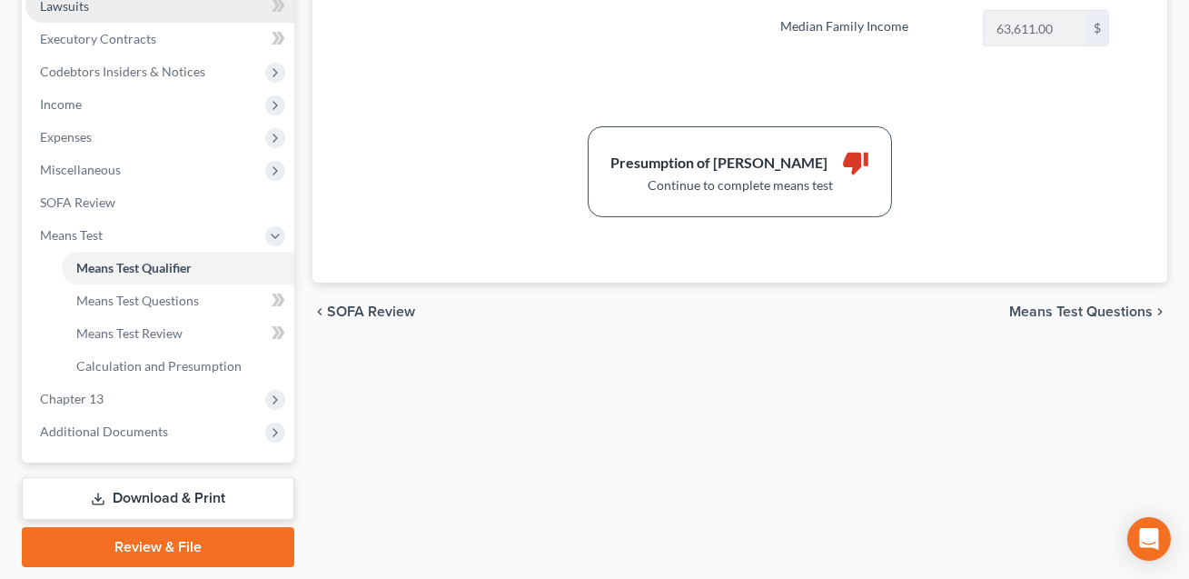
scroll to position [548, 0]
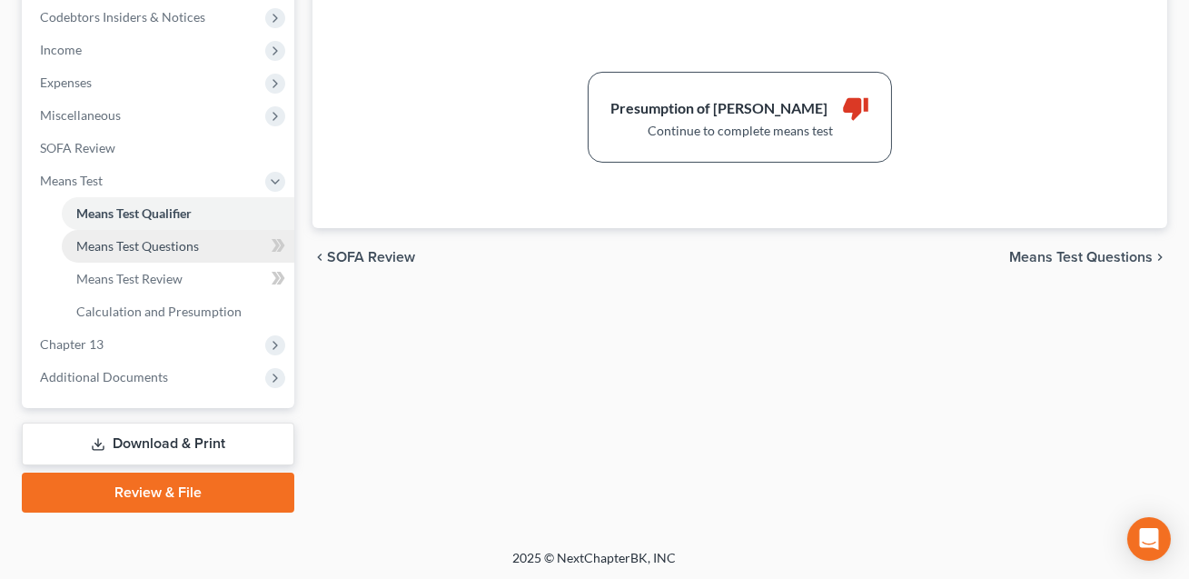
click at [112, 245] on span "Means Test Questions" at bounding box center [137, 245] width 123 height 15
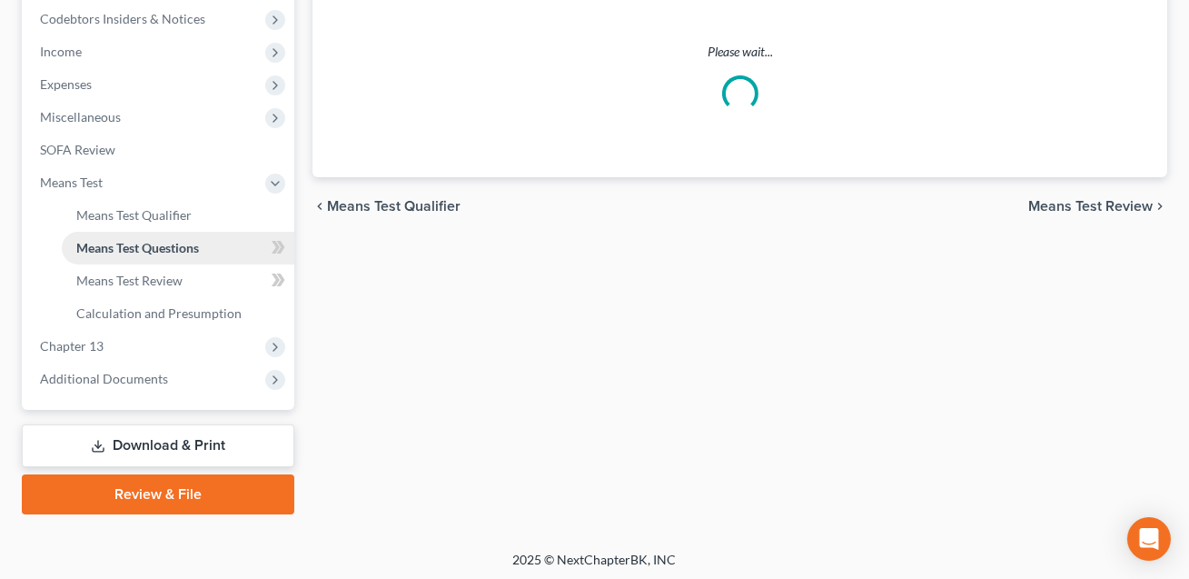
scroll to position [506, 0]
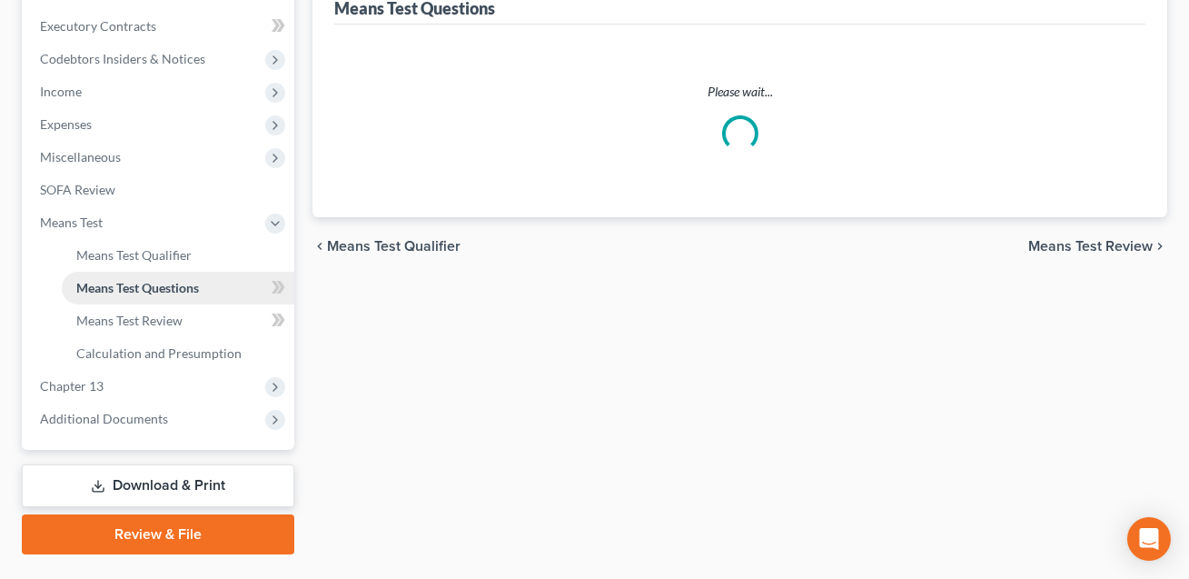
select select "0"
select select "60"
select select "1"
select select "60"
select select "0"
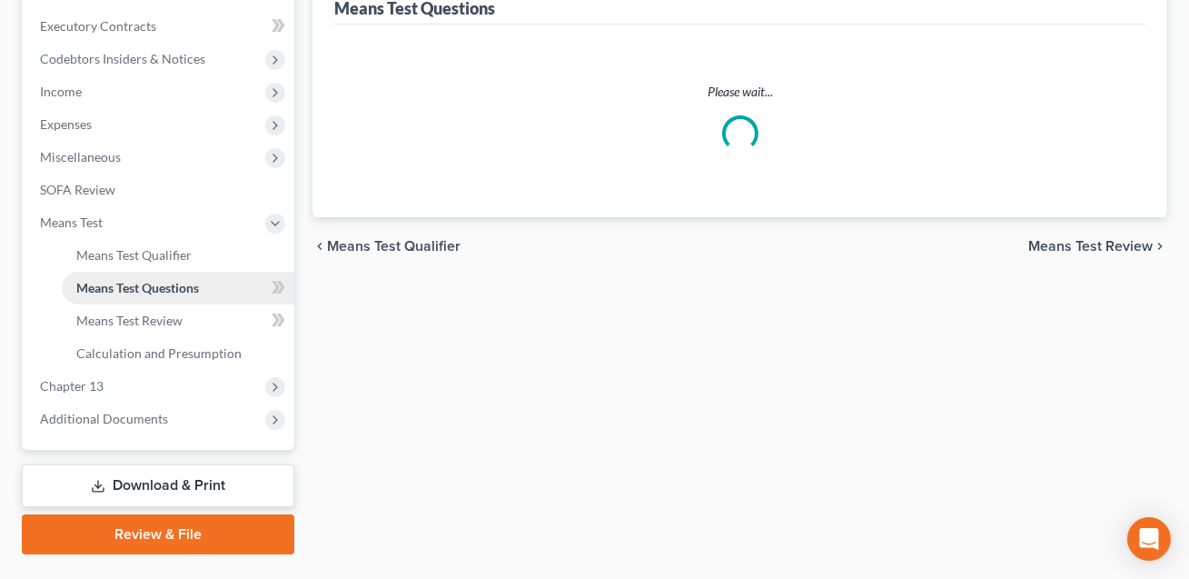
select select "60"
select select "1"
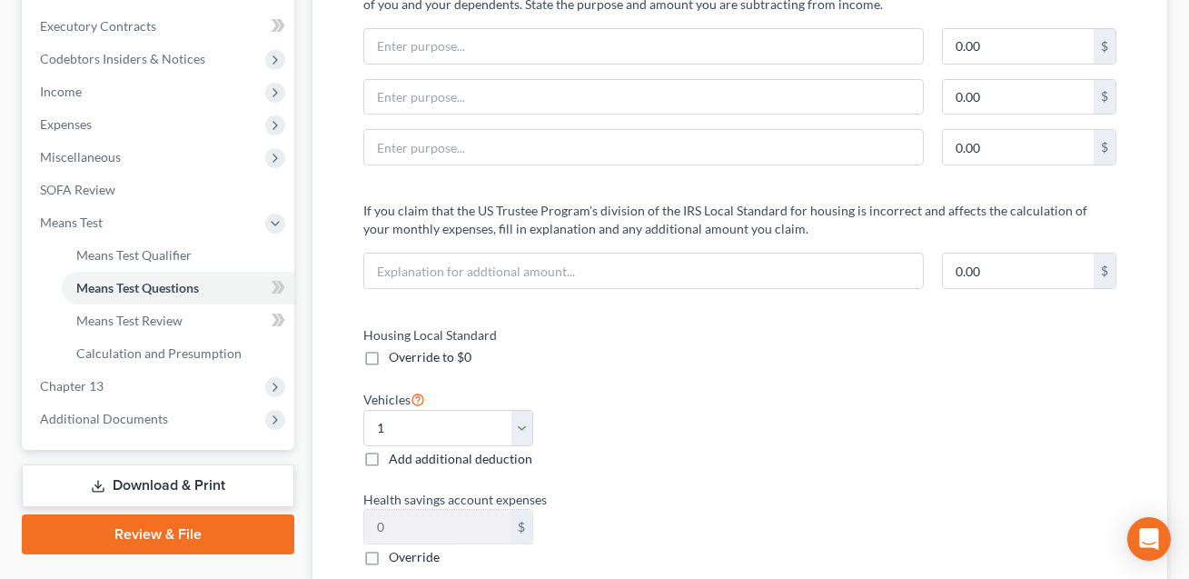
scroll to position [0, 0]
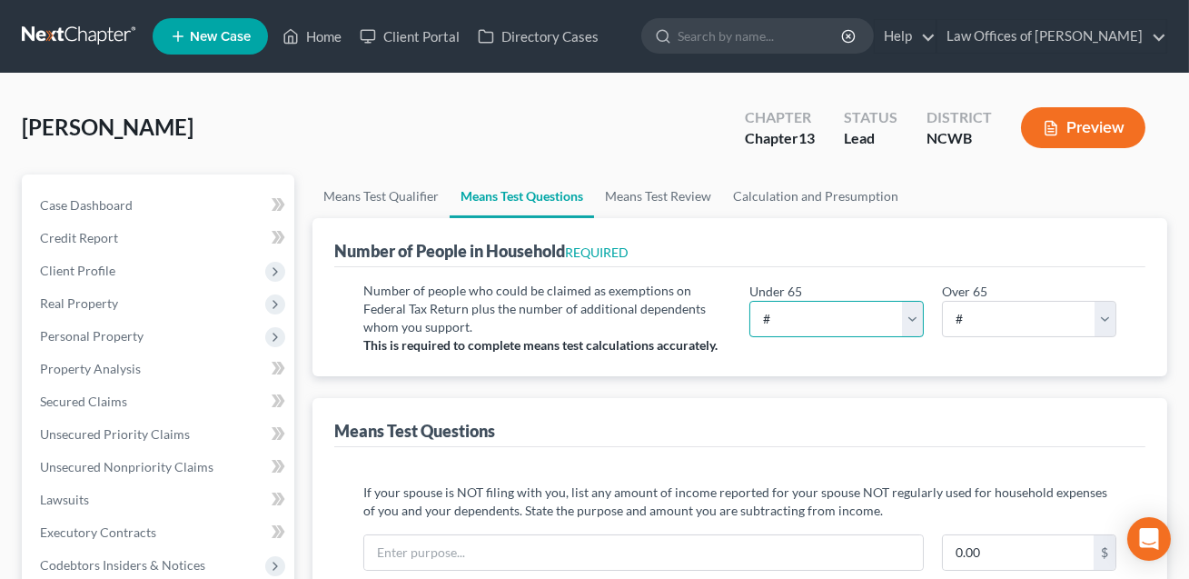
click at [796, 325] on select "# 0 1 2 3 4 5 6 7 8 9 10" at bounding box center [837, 319] width 174 height 36
select select "1"
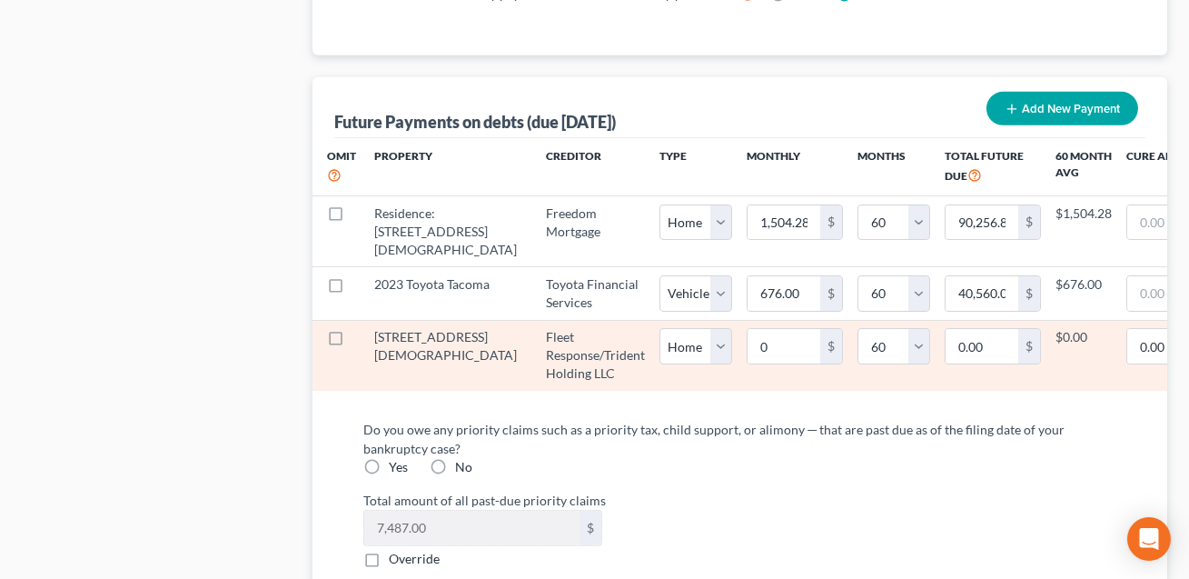
scroll to position [1845, 0]
click at [353, 343] on label at bounding box center [353, 343] width 0 height 0
click at [360, 341] on input "checkbox" at bounding box center [366, 335] width 12 height 12
checkbox input "true"
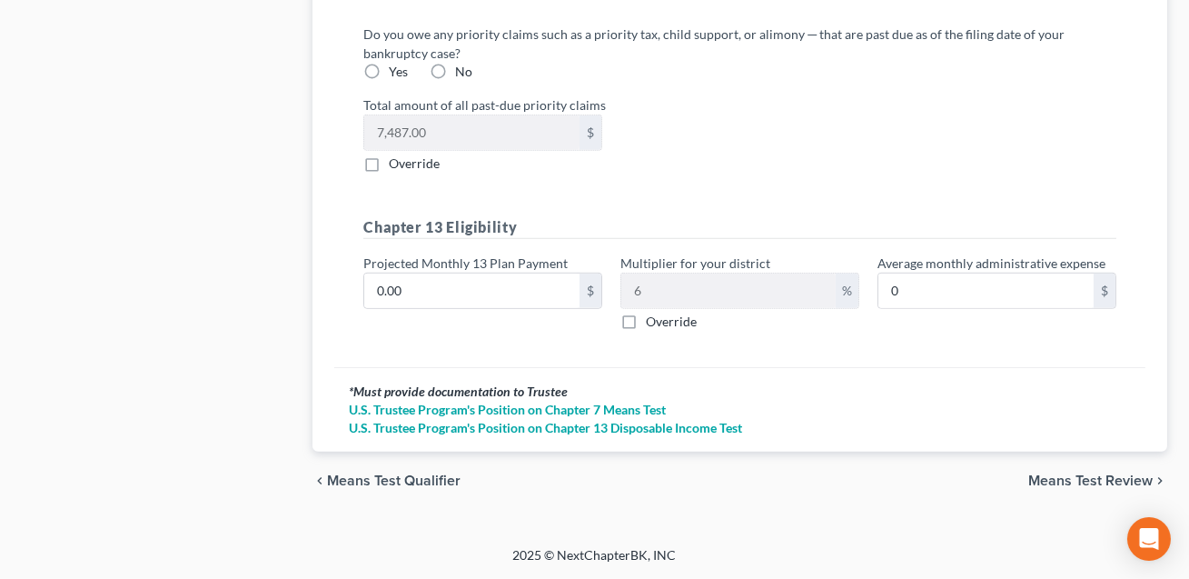
scroll to position [2272, 0]
select select "0"
select select "60"
click at [428, 295] on input "0.00" at bounding box center [471, 291] width 215 height 35
type input "2"
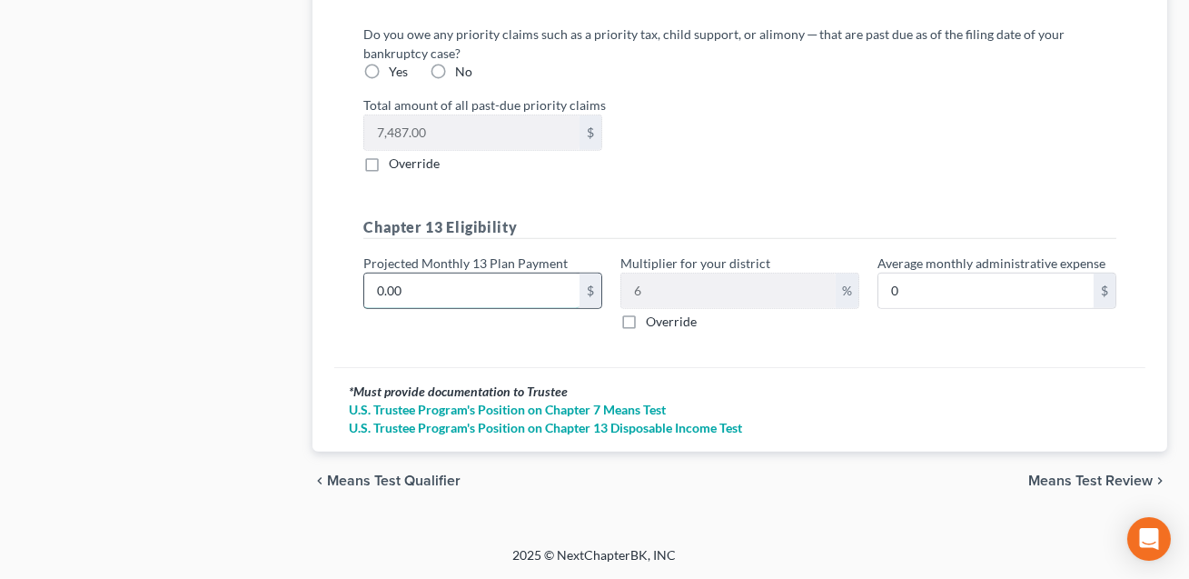
type input "0.12"
type input "25"
type input "1.50"
type input "256"
type input "15.36"
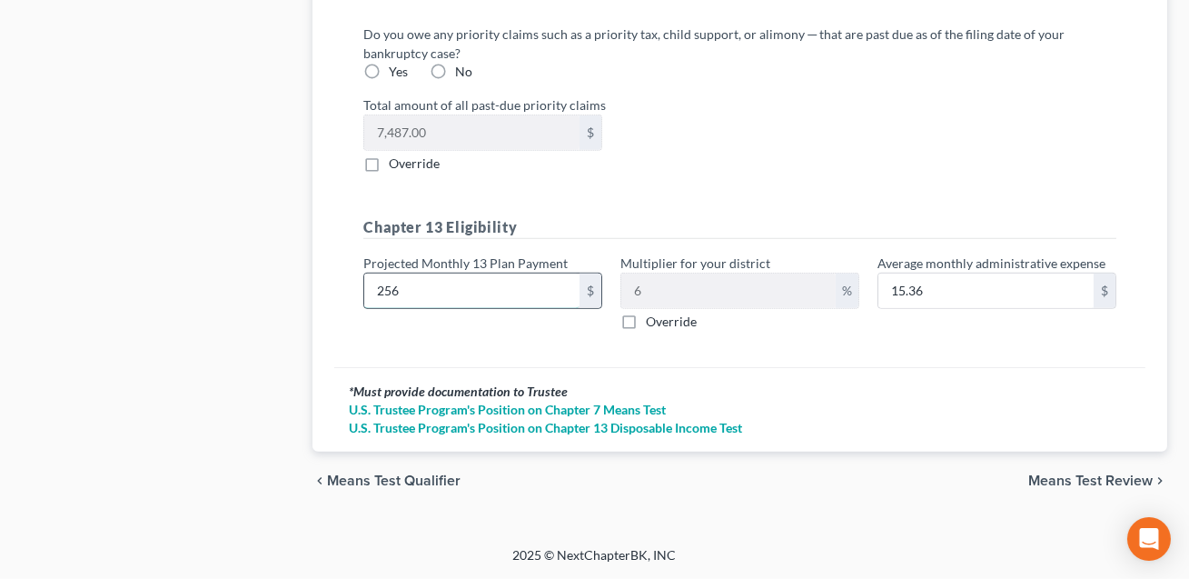
type input "2565"
type input "153.90"
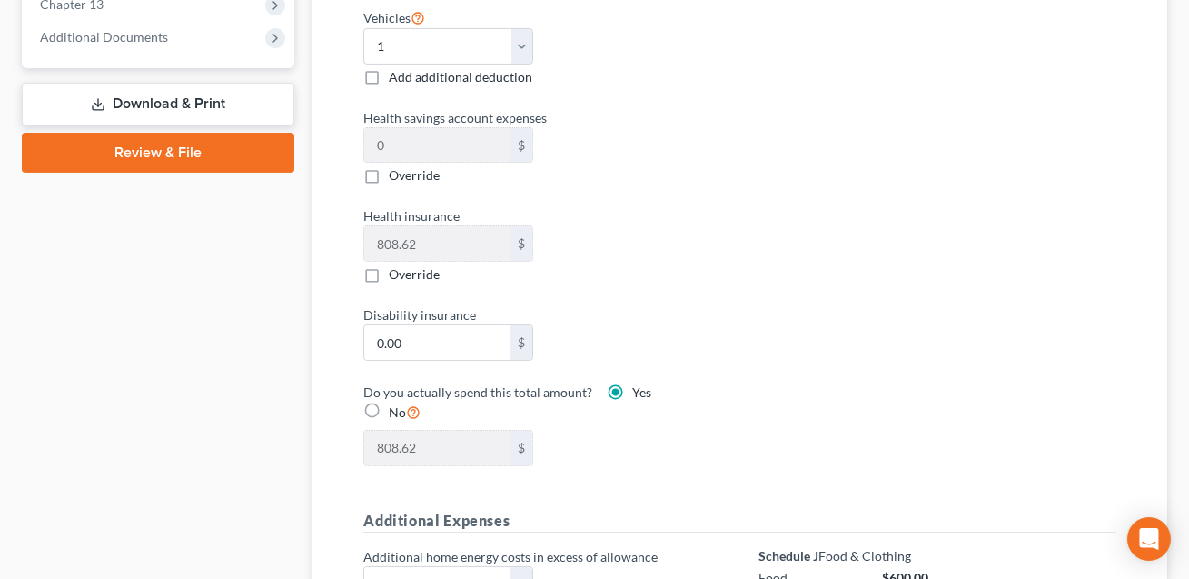
scroll to position [813, 0]
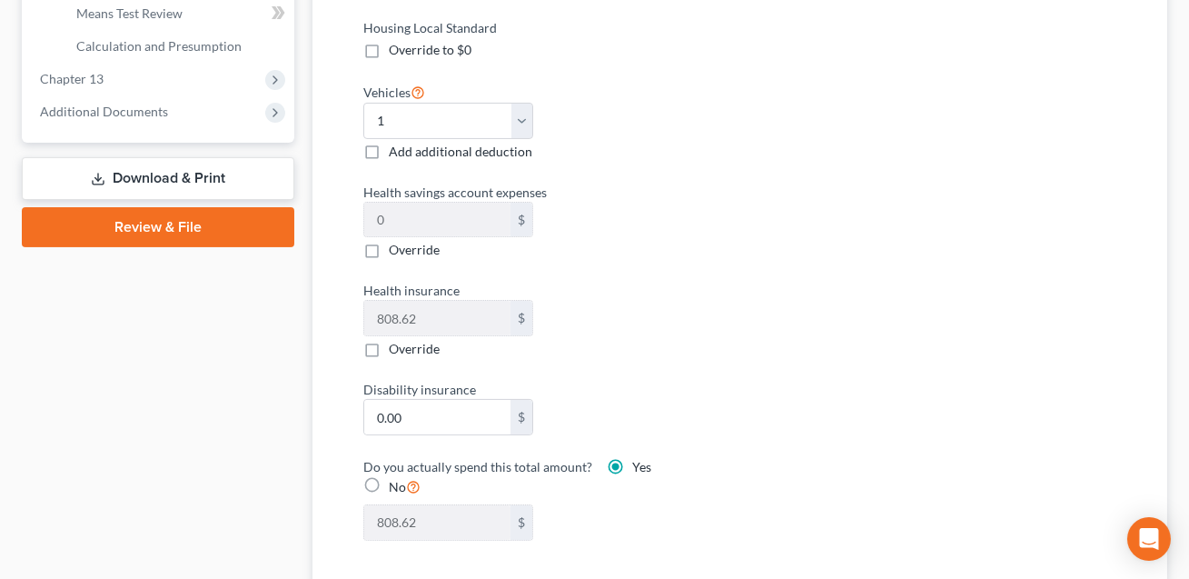
type input "2,565.00"
click at [182, 171] on link "Download & Print" at bounding box center [158, 178] width 273 height 43
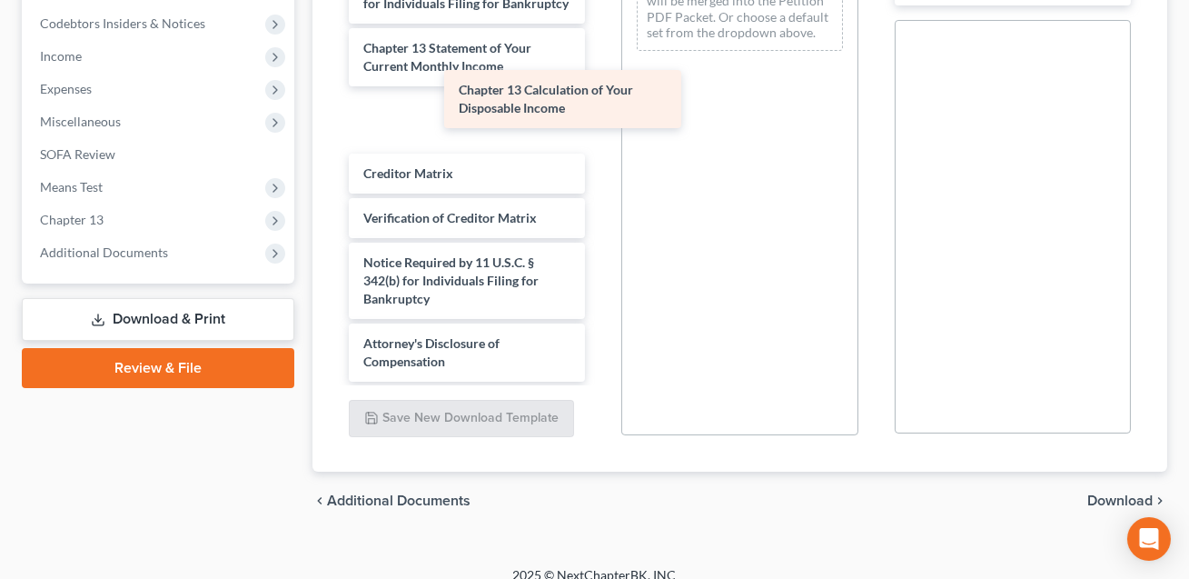
scroll to position [479, 0]
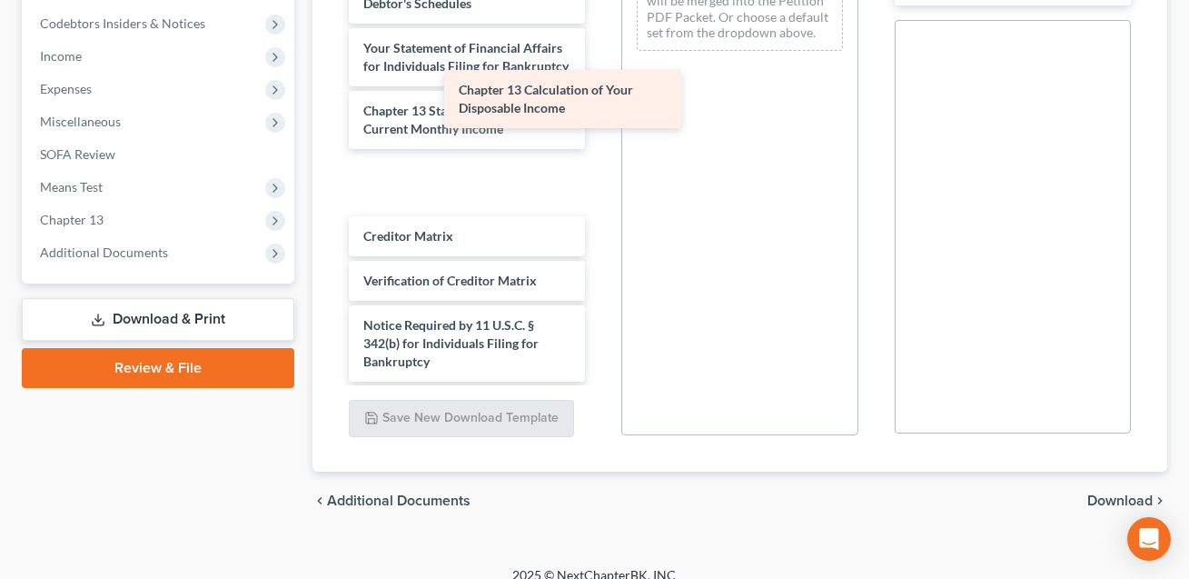
drag, startPoint x: 418, startPoint y: 103, endPoint x: 726, endPoint y: 114, distance: 308.3
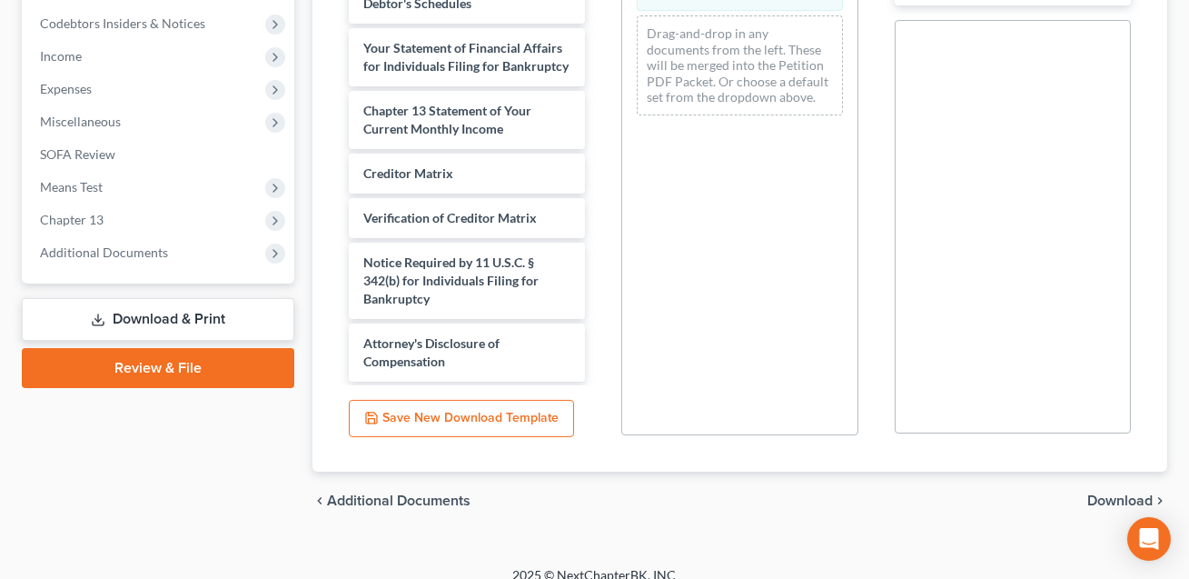
click at [1100, 493] on span "Download" at bounding box center [1120, 500] width 65 height 15
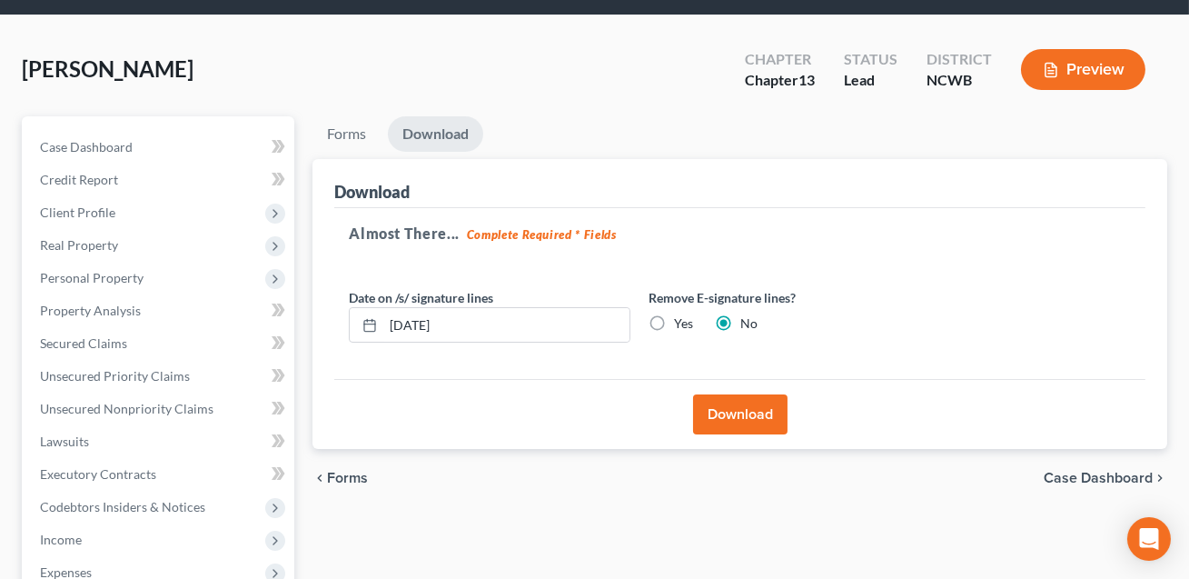
scroll to position [13, 0]
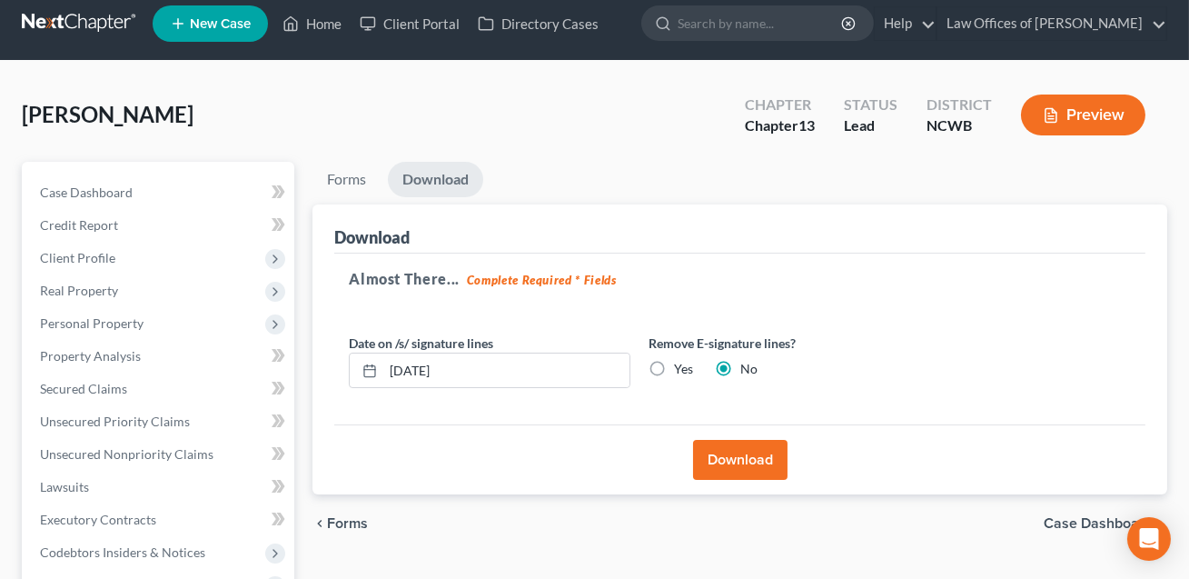
click at [674, 364] on label "Yes" at bounding box center [683, 369] width 19 height 18
click at [682, 364] on input "Yes" at bounding box center [688, 366] width 12 height 12
radio input "true"
radio input "false"
drag, startPoint x: 471, startPoint y: 368, endPoint x: 393, endPoint y: 358, distance: 77.9
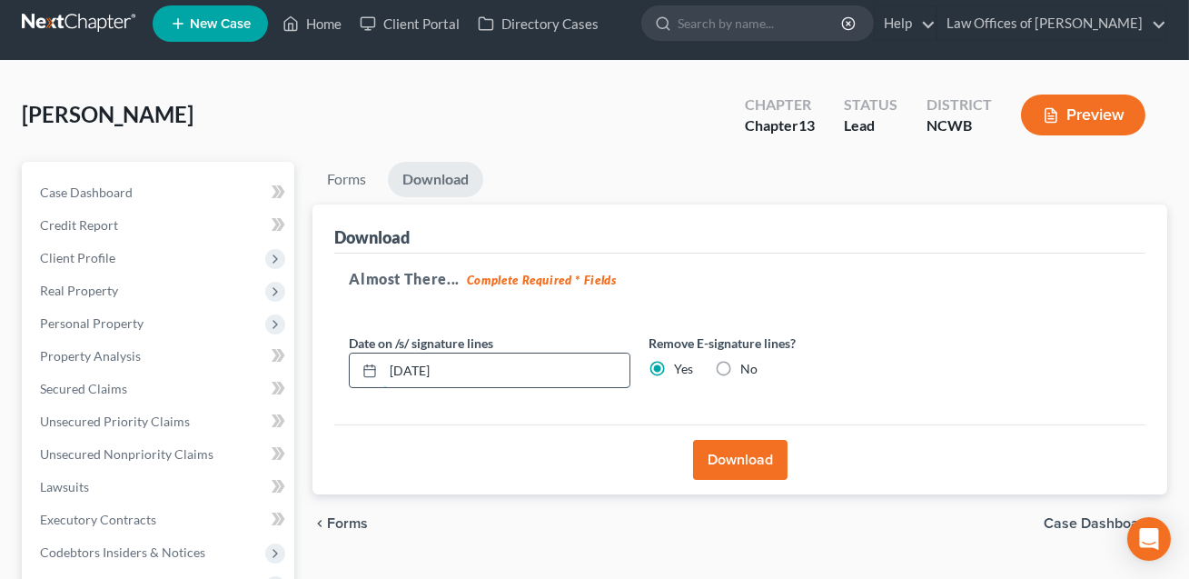
click at [393, 358] on input "10/14/2025" at bounding box center [506, 370] width 246 height 35
click at [742, 464] on button "Download" at bounding box center [740, 460] width 95 height 40
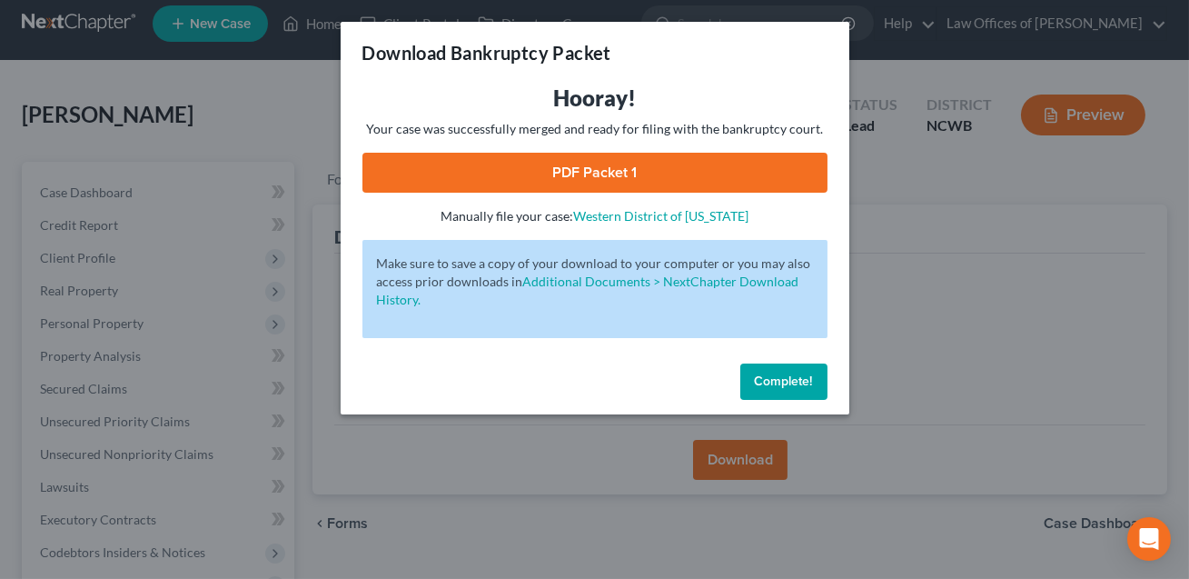
click at [598, 163] on link "PDF Packet 1" at bounding box center [595, 173] width 465 height 40
click at [795, 384] on span "Complete!" at bounding box center [784, 380] width 58 height 15
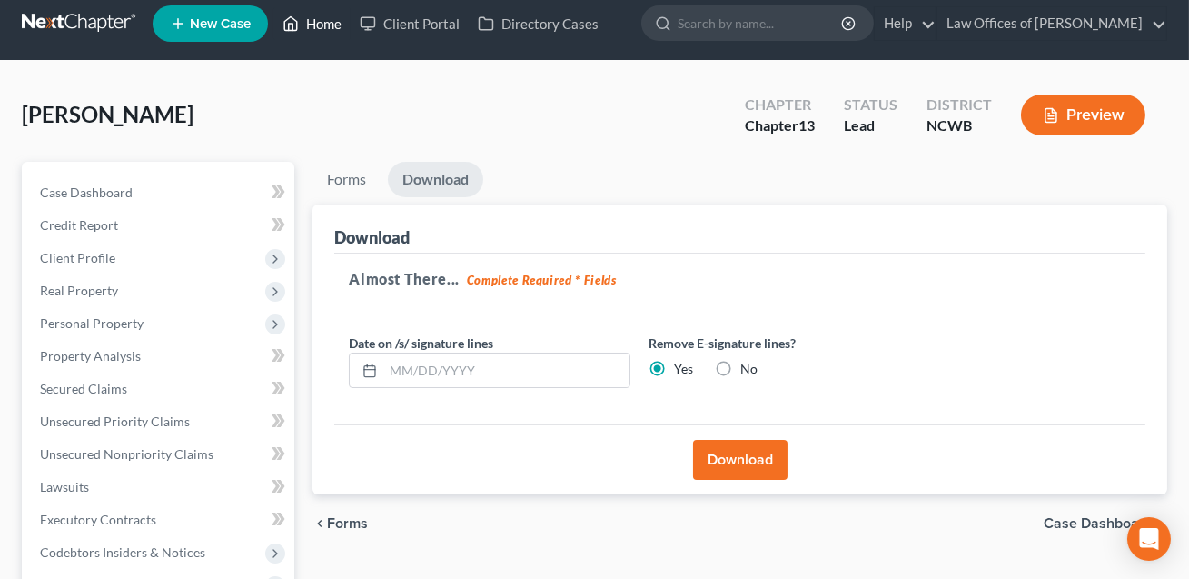
click at [323, 29] on link "Home" at bounding box center [312, 23] width 77 height 33
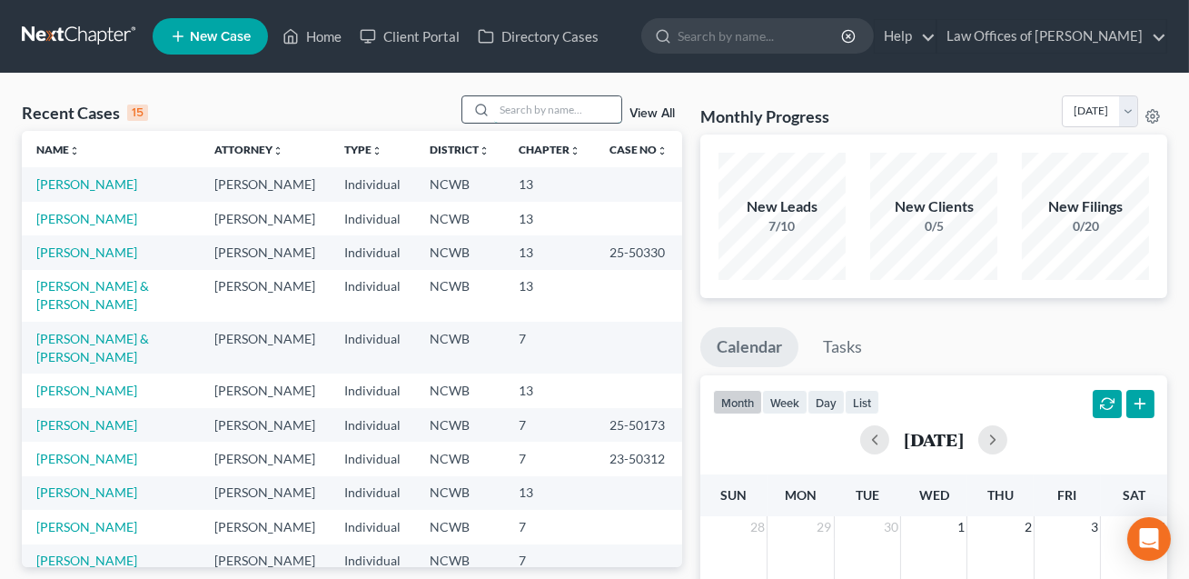
click at [503, 114] on input "search" at bounding box center [557, 109] width 127 height 26
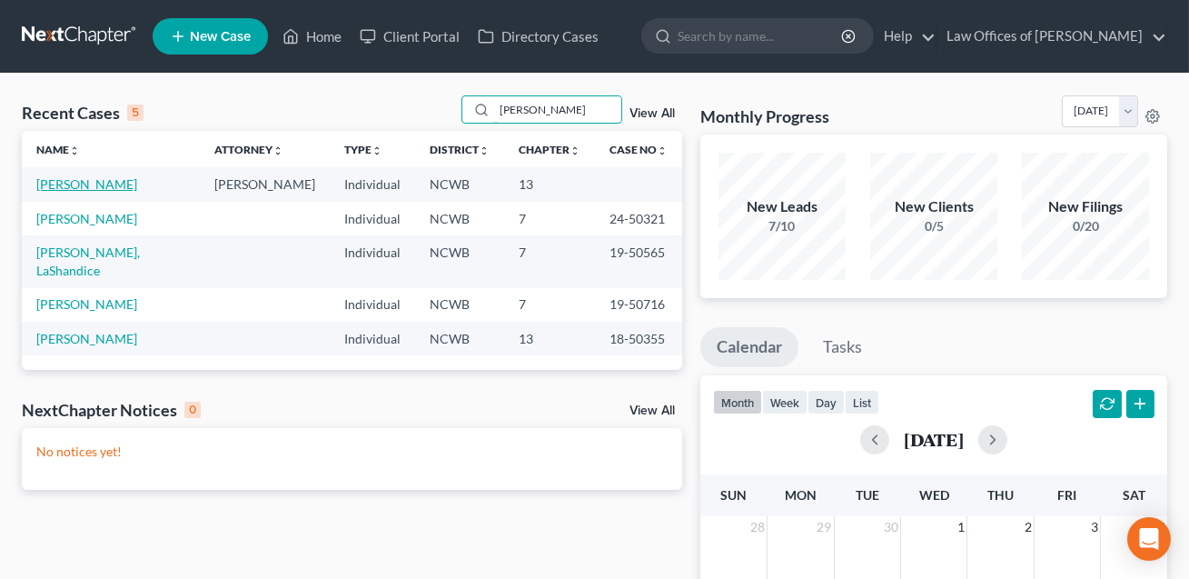
type input "jones"
click at [97, 182] on link "Jones, Tiffany" at bounding box center [86, 183] width 101 height 15
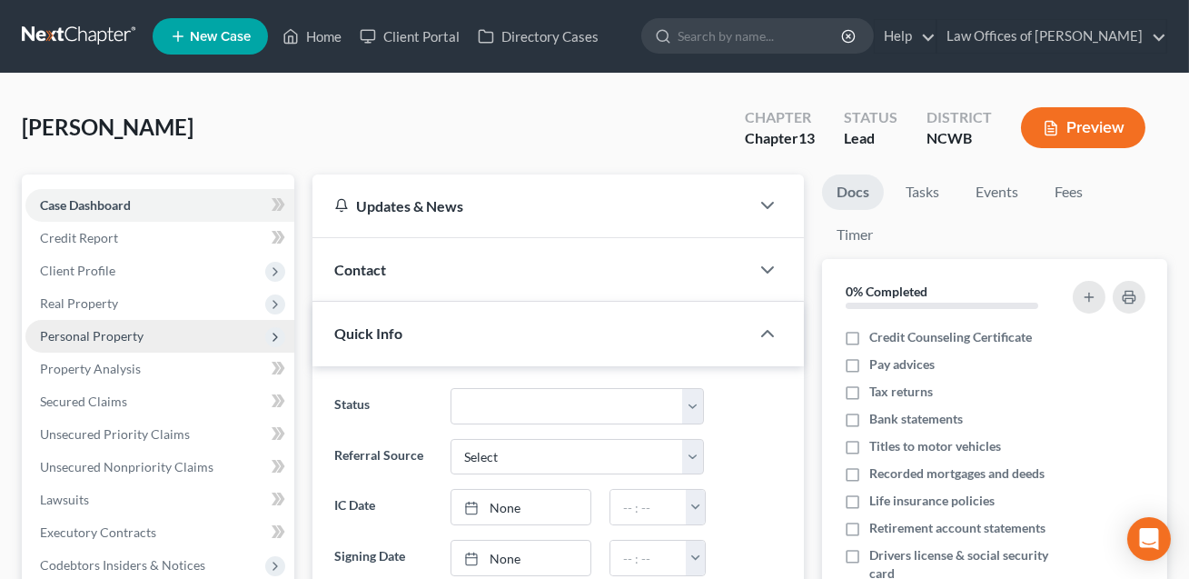
click at [85, 333] on span "Personal Property" at bounding box center [92, 335] width 104 height 15
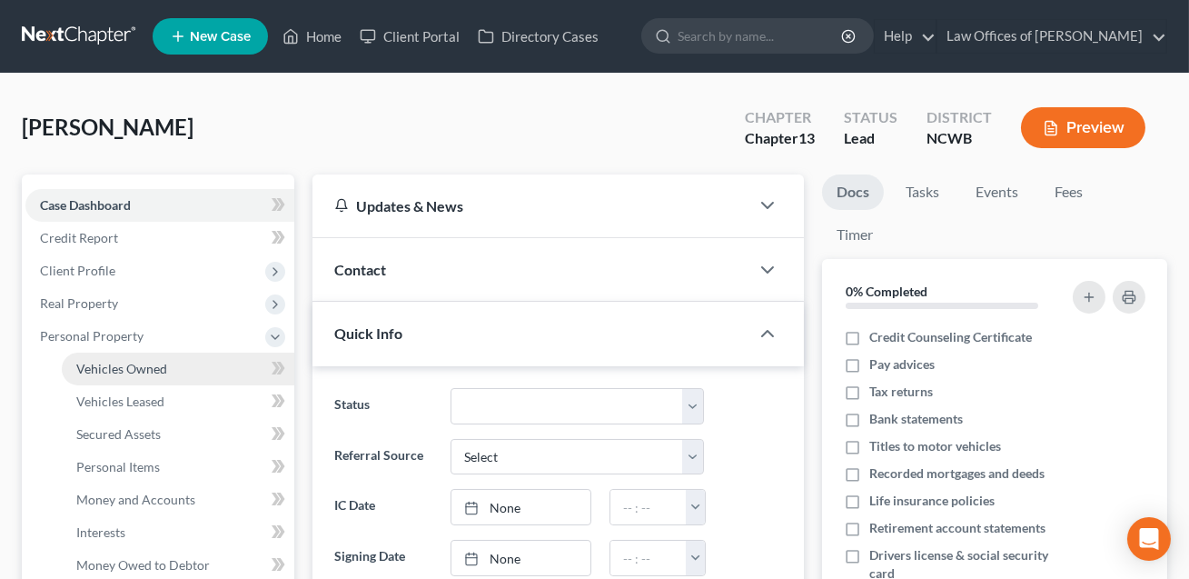
click at [97, 366] on span "Vehicles Owned" at bounding box center [121, 368] width 91 height 15
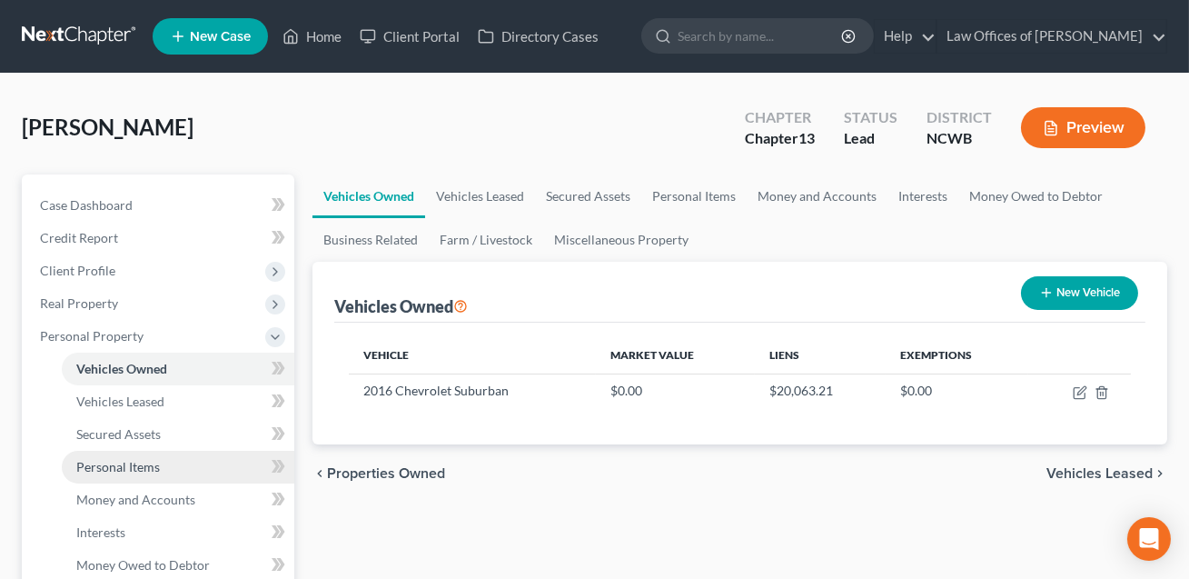
click at [104, 467] on span "Personal Items" at bounding box center [118, 466] width 84 height 15
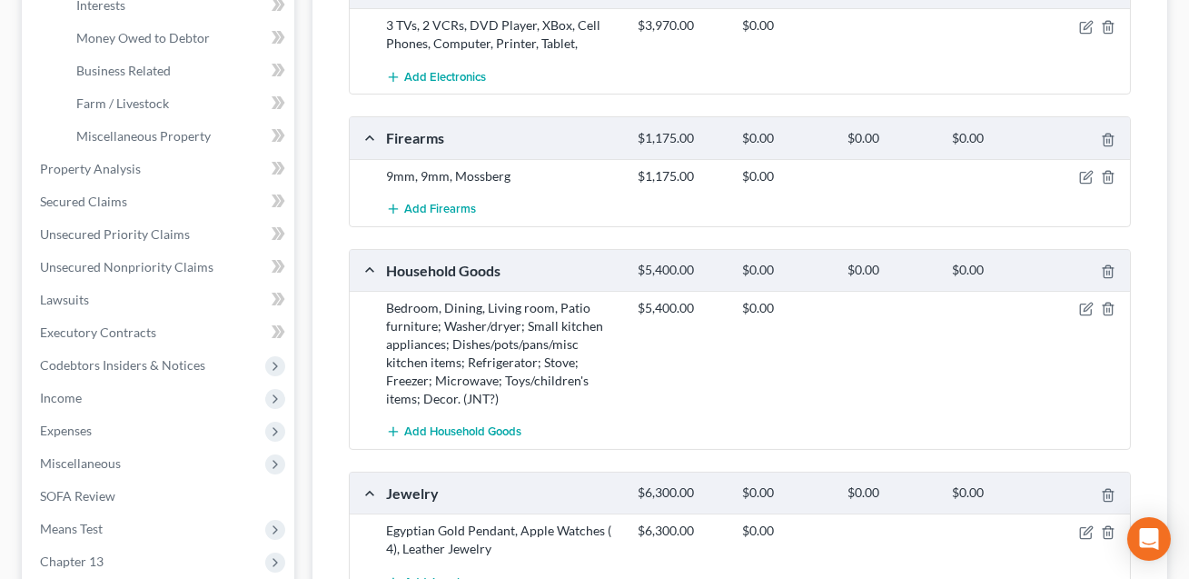
scroll to position [663, 0]
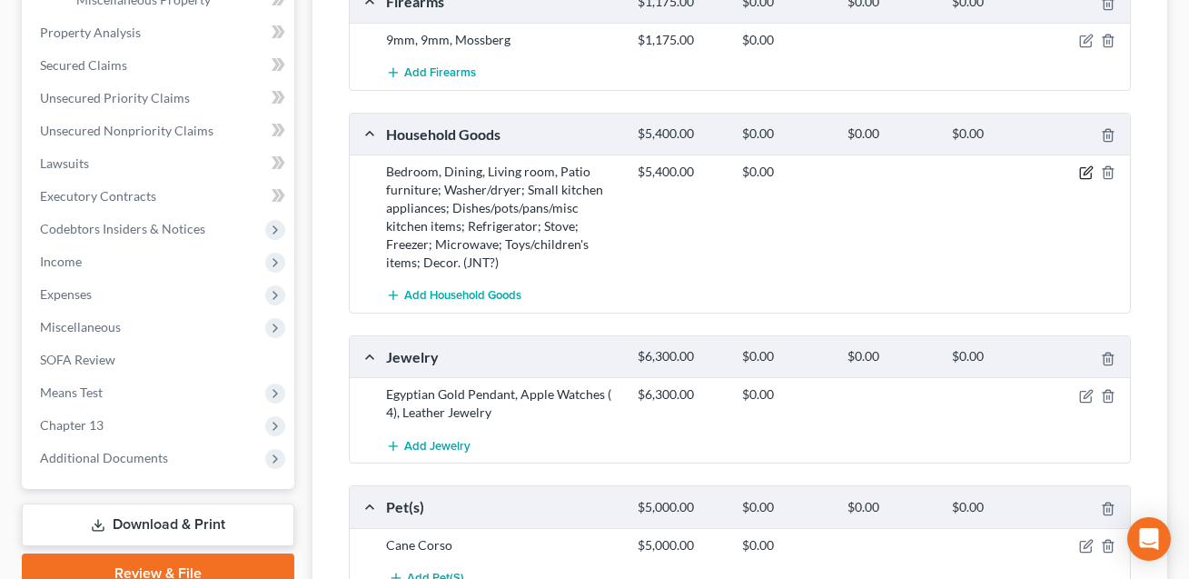
click at [1087, 175] on icon "button" at bounding box center [1087, 172] width 15 height 15
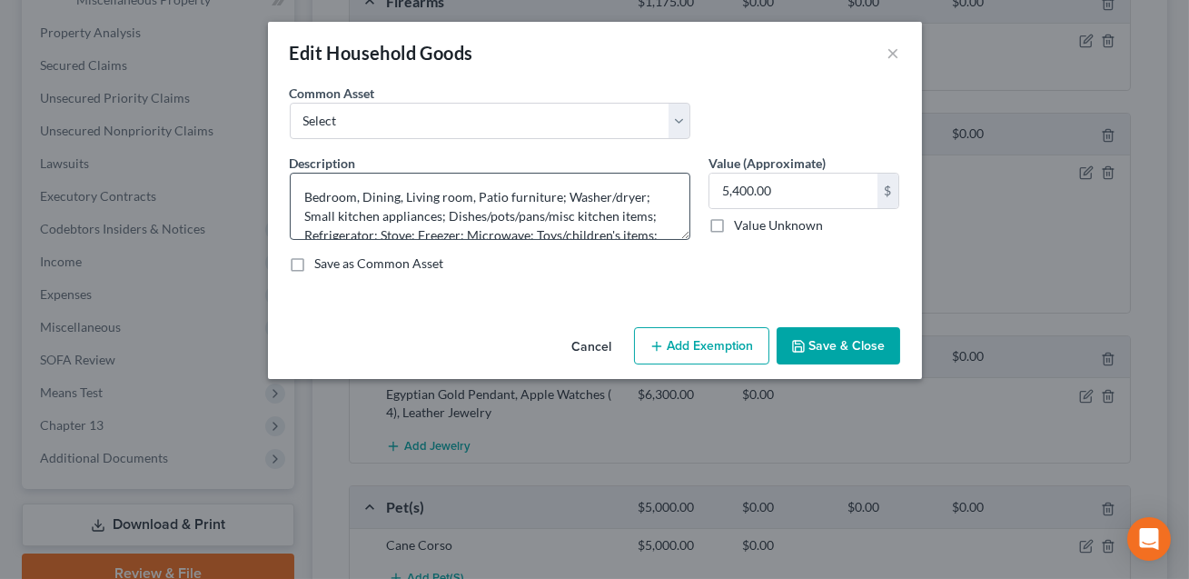
scroll to position [37, 0]
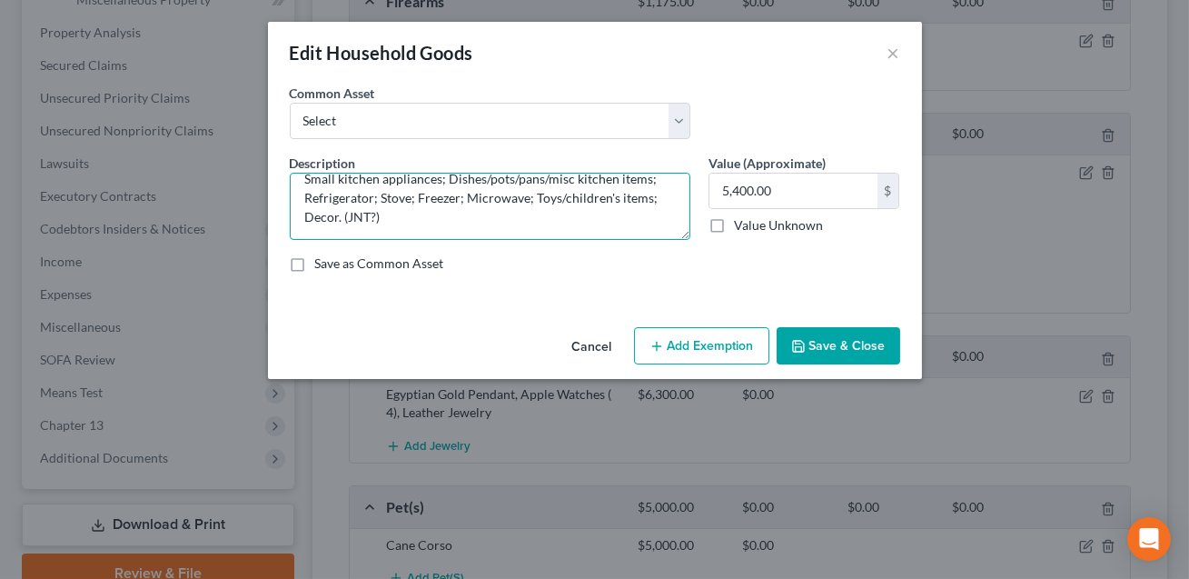
click at [381, 214] on textarea "Bedroom, Dining, Living room, Patio furniture; Washer/dryer; Small kitchen appl…" at bounding box center [490, 206] width 401 height 67
type textarea "Bedroom, Dining, Living room, Patio furniture; Washer/dryer; Small kitchen appl…"
click at [855, 348] on button "Save & Close" at bounding box center [839, 346] width 124 height 38
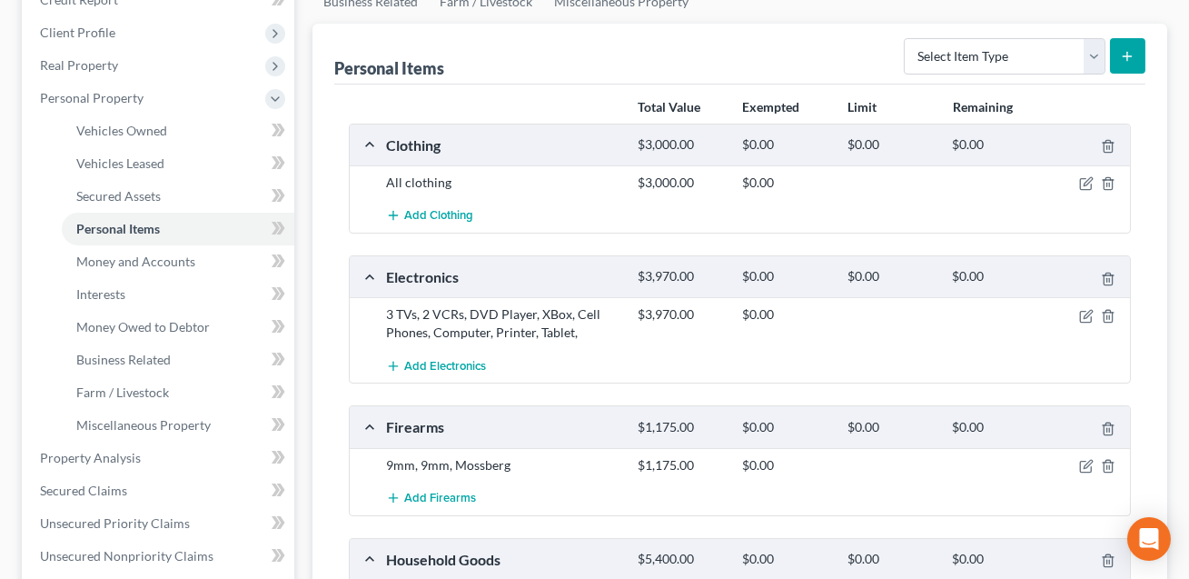
scroll to position [0, 0]
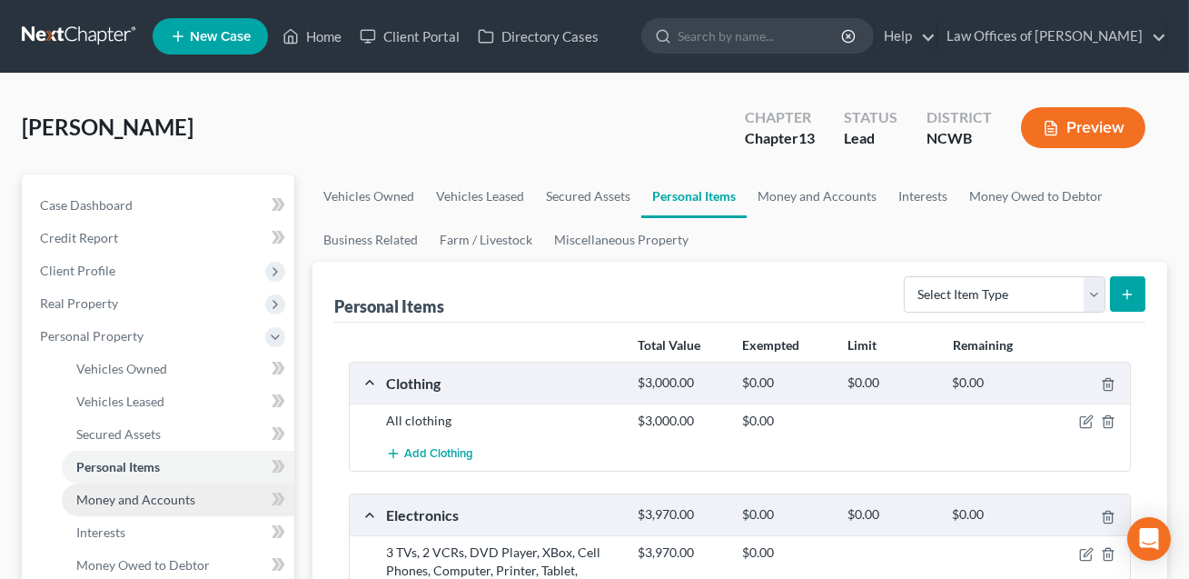
click at [167, 509] on link "Money and Accounts" at bounding box center [178, 499] width 233 height 33
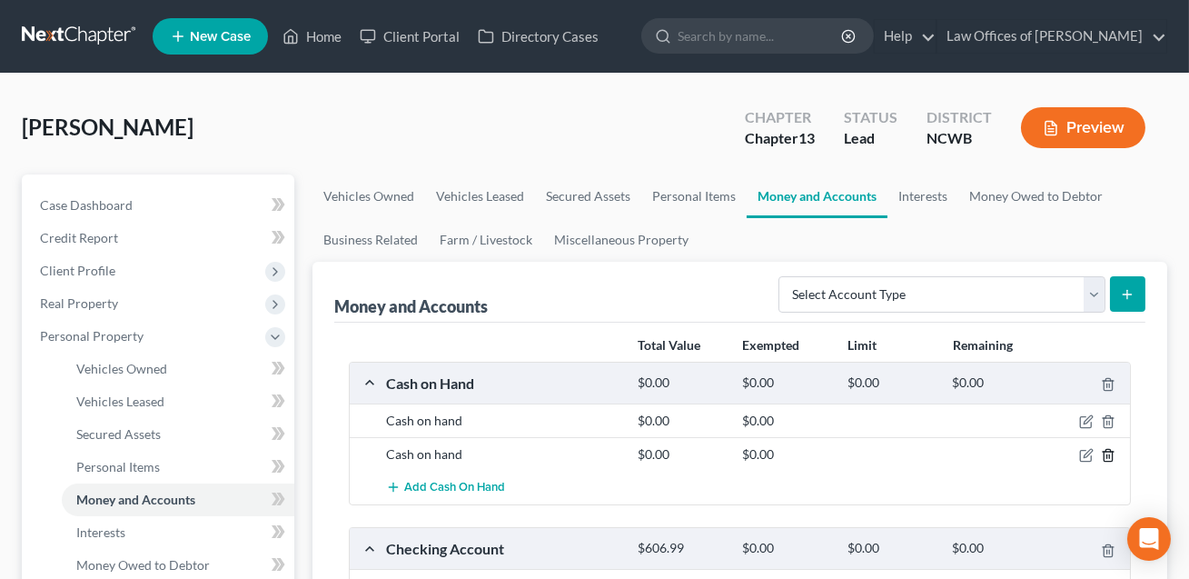
click at [1110, 454] on icon "button" at bounding box center [1108, 455] width 15 height 15
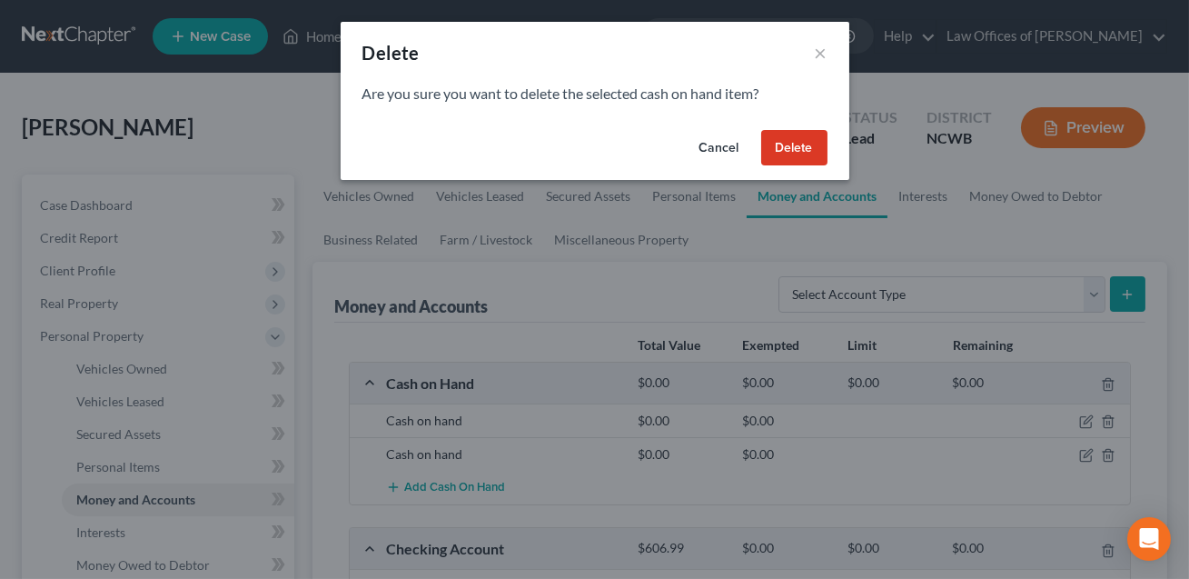
click at [801, 153] on button "Delete" at bounding box center [794, 148] width 66 height 36
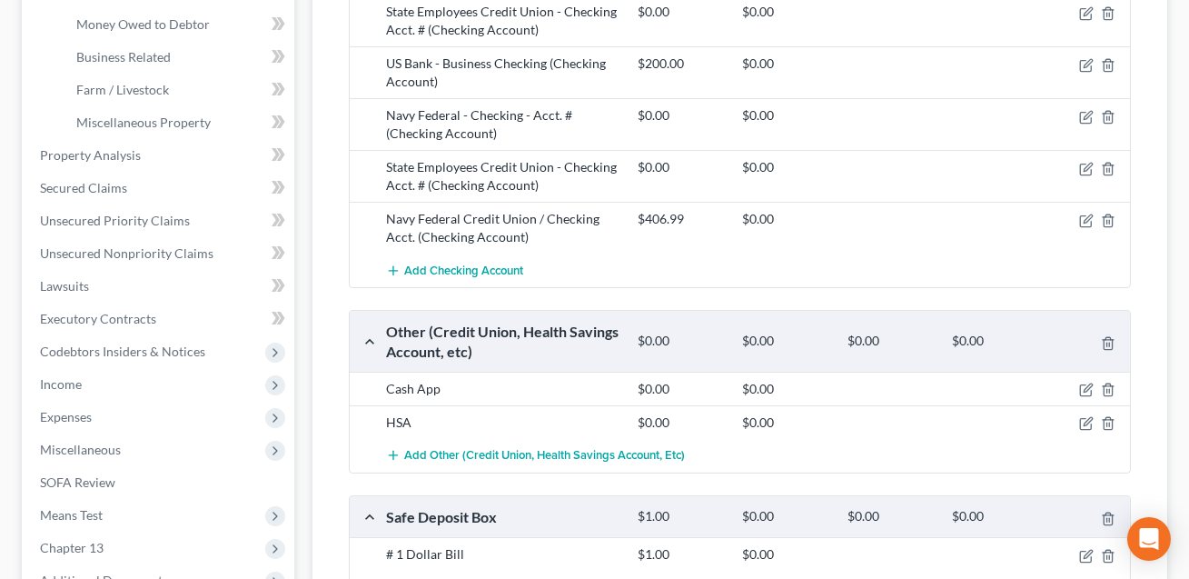
scroll to position [529, 0]
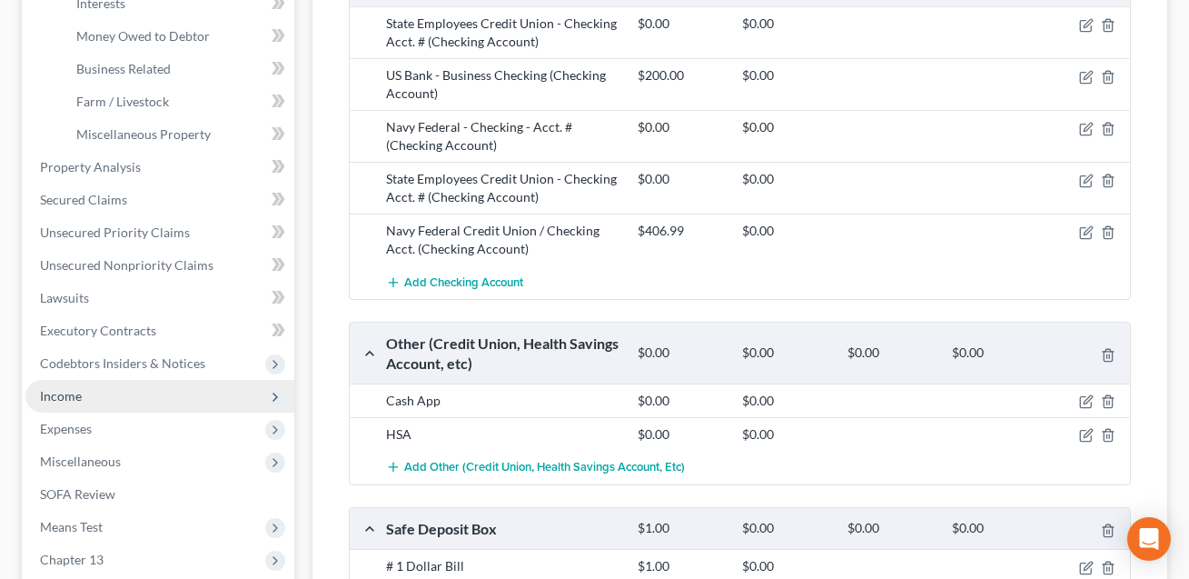
click at [81, 403] on span "Income" at bounding box center [159, 396] width 269 height 33
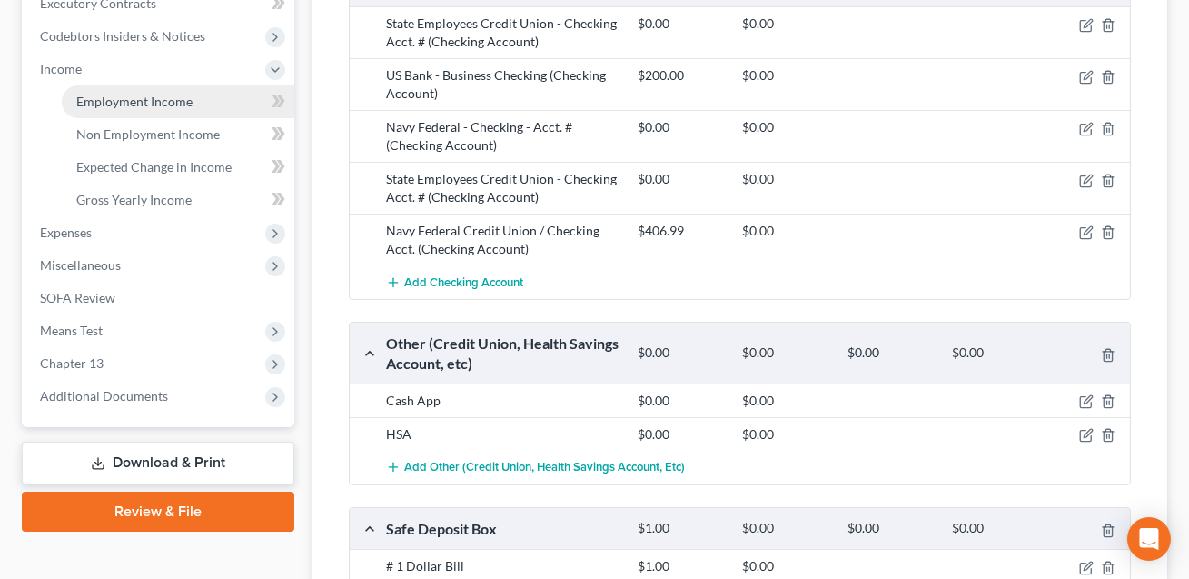
click at [157, 104] on span "Employment Income" at bounding box center [134, 101] width 116 height 15
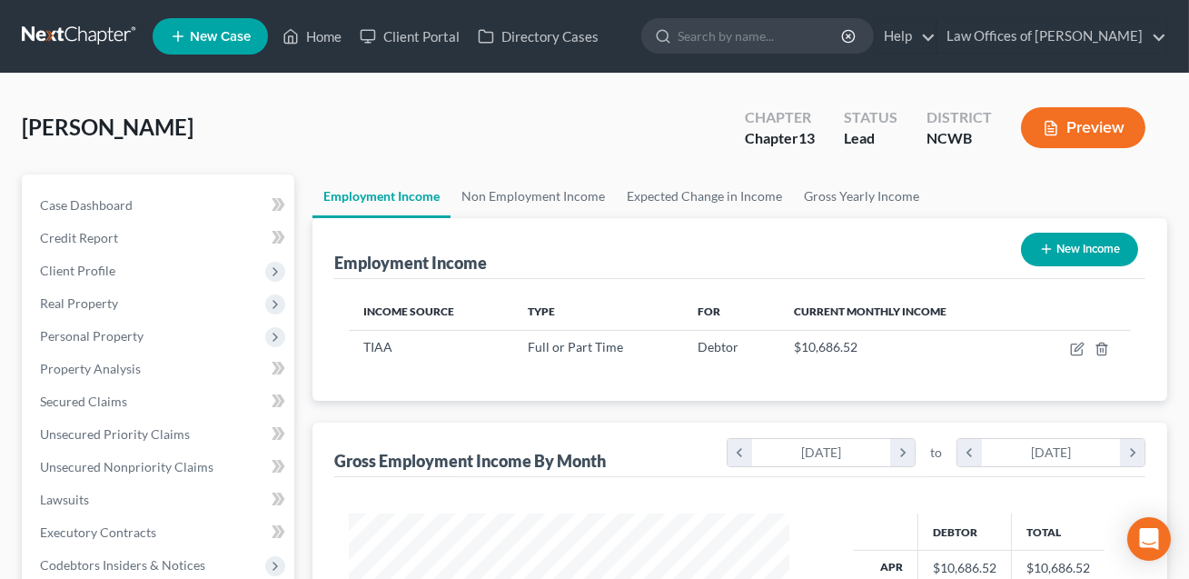
scroll to position [325, 477]
